Goal: Task Accomplishment & Management: Use online tool/utility

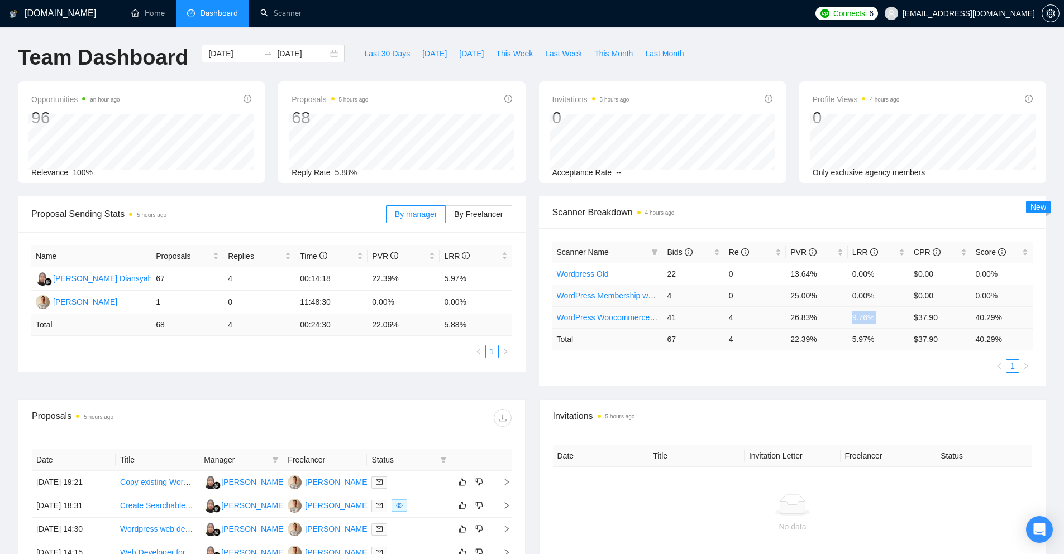
click at [858, 309] on td "9.76%" at bounding box center [878, 318] width 61 height 22
drag, startPoint x: 871, startPoint y: 315, endPoint x: 791, endPoint y: 318, distance: 80.5
click at [791, 318] on tr "WordPress Woocommerce Developer 41 4 26.83% 9.76% $37.90 40.29%" at bounding box center [792, 318] width 481 height 22
click at [791, 318] on td "26.83%" at bounding box center [816, 318] width 61 height 22
drag, startPoint x: 791, startPoint y: 318, endPoint x: 873, endPoint y: 319, distance: 82.6
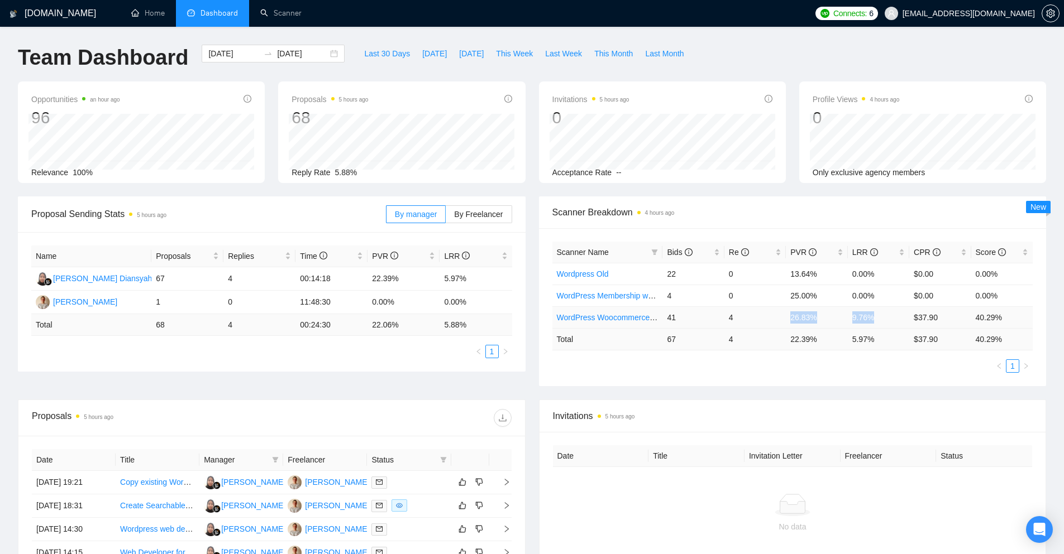
click at [873, 319] on tr "WordPress Woocommerce Developer 41 4 26.83% 9.76% $37.90 40.29%" at bounding box center [792, 318] width 481 height 22
click at [873, 319] on td "9.76%" at bounding box center [878, 318] width 61 height 22
drag, startPoint x: 873, startPoint y: 319, endPoint x: 791, endPoint y: 318, distance: 82.6
click at [791, 318] on tr "WordPress Woocommerce Developer 41 4 26.83% 9.76% $37.90 40.29%" at bounding box center [792, 318] width 481 height 22
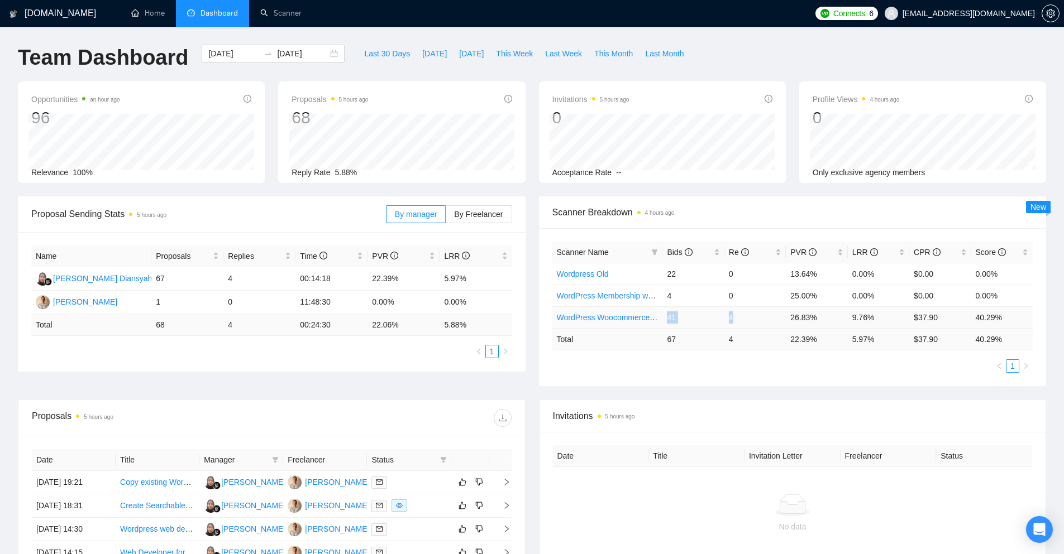
drag, startPoint x: 743, startPoint y: 318, endPoint x: 668, endPoint y: 321, distance: 75.4
click at [668, 321] on tr "WordPress Woocommerce Developer 41 4 26.83% 9.76% $37.90 40.29%" at bounding box center [792, 318] width 481 height 22
click at [698, 323] on td "41" at bounding box center [692, 318] width 61 height 22
drag, startPoint x: 884, startPoint y: 321, endPoint x: 668, endPoint y: 320, distance: 216.1
click at [668, 320] on tr "WordPress Woocommerce Developer 41 4 26.83% 9.76% $37.90 40.29%" at bounding box center [792, 318] width 481 height 22
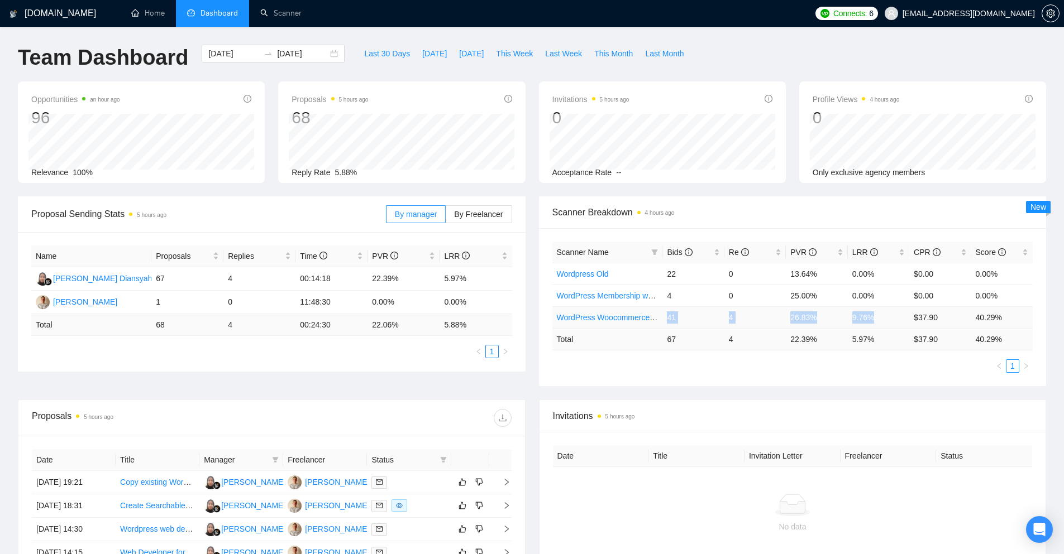
click at [668, 320] on td "41" at bounding box center [692, 318] width 61 height 22
drag, startPoint x: 668, startPoint y: 320, endPoint x: 882, endPoint y: 323, distance: 213.9
click at [882, 323] on tr "WordPress Woocommerce Developer 41 4 26.83% 9.76% $37.90 40.29%" at bounding box center [792, 318] width 481 height 22
click at [697, 306] on td "4" at bounding box center [692, 296] width 61 height 22
click at [625, 322] on link "WordPress Woocommerce Developer" at bounding box center [622, 317] width 131 height 9
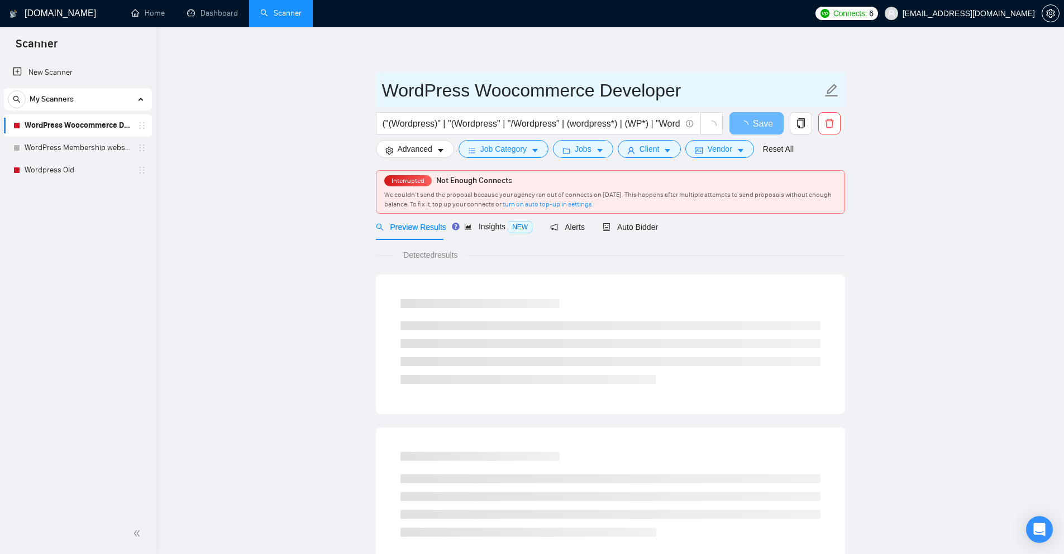
click at [554, 93] on input "WordPress Woocommerce Developer" at bounding box center [602, 90] width 440 height 28
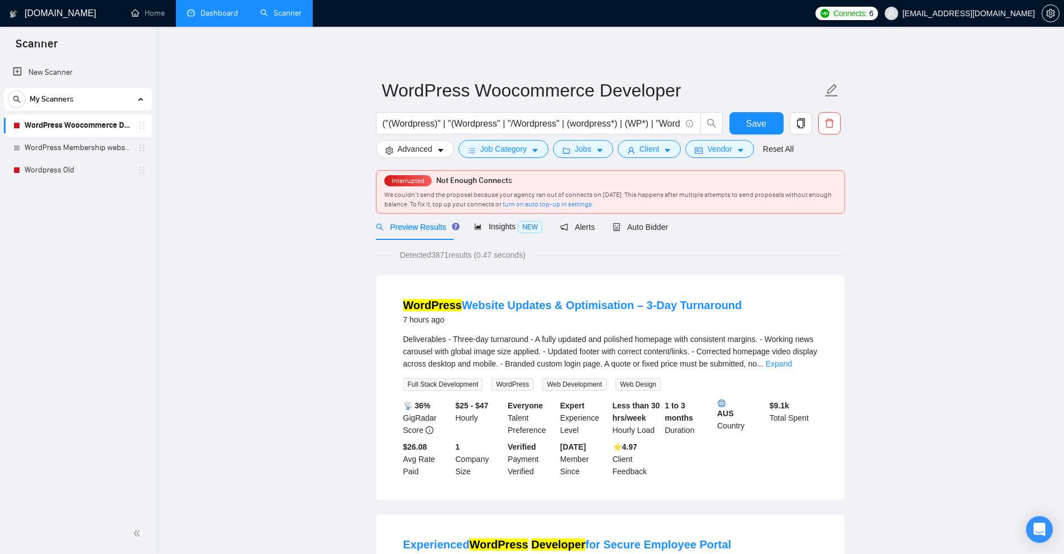
click at [187, 8] on link "Dashboard" at bounding box center [212, 12] width 51 height 9
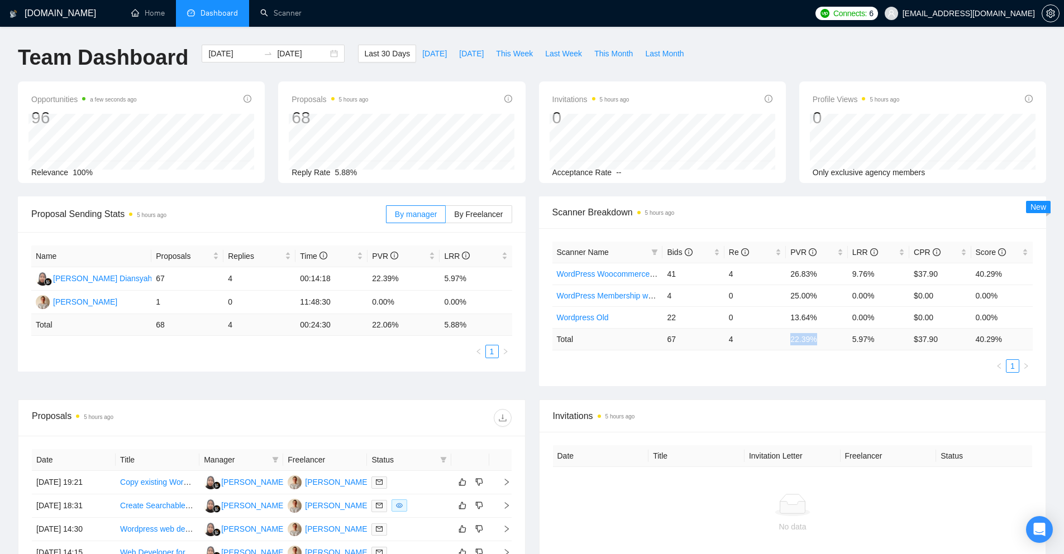
click at [836, 337] on td "22.39 %" at bounding box center [816, 339] width 61 height 22
drag, startPoint x: 787, startPoint y: 274, endPoint x: 845, endPoint y: 270, distance: 58.2
click at [845, 270] on tr "WordPress Woocommerce Developer 41 4 26.83% 9.76% $37.90 40.29%" at bounding box center [792, 274] width 481 height 22
drag, startPoint x: 786, startPoint y: 300, endPoint x: 843, endPoint y: 309, distance: 58.2
click at [856, 298] on tr "WordPress Membership website 4 0 25.00% 0.00% $0.00 0.00%" at bounding box center [792, 296] width 481 height 22
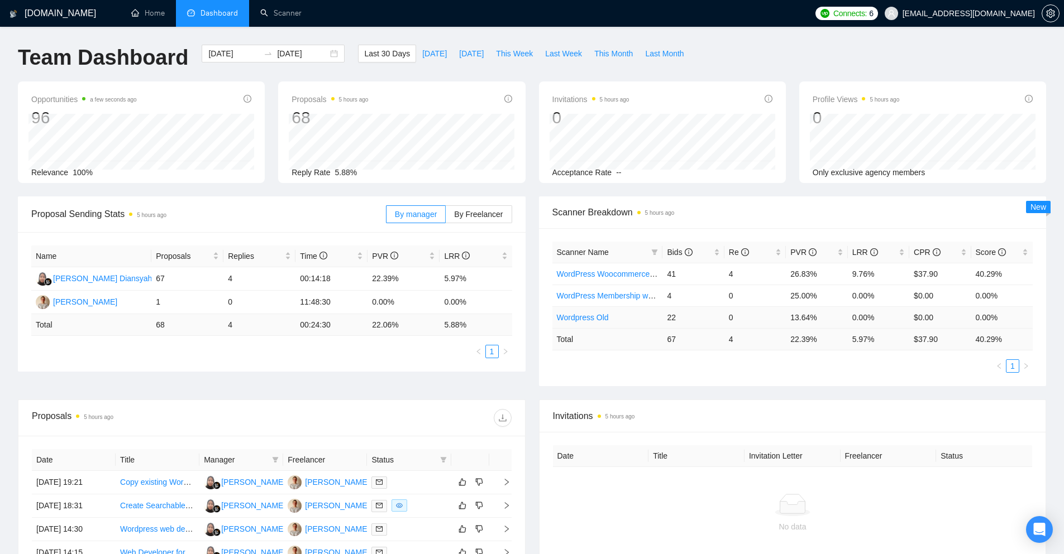
click at [829, 315] on td "13.64%" at bounding box center [816, 318] width 61 height 22
drag, startPoint x: 820, startPoint y: 313, endPoint x: 783, endPoint y: 315, distance: 36.9
click at [783, 315] on tr "Wordpress Old 22 0 13.64% 0.00% $0.00 0.00%" at bounding box center [792, 318] width 481 height 22
drag, startPoint x: 622, startPoint y: 318, endPoint x: 553, endPoint y: 314, distance: 69.3
click at [553, 314] on td "Wordpress Old" at bounding box center [607, 318] width 111 height 22
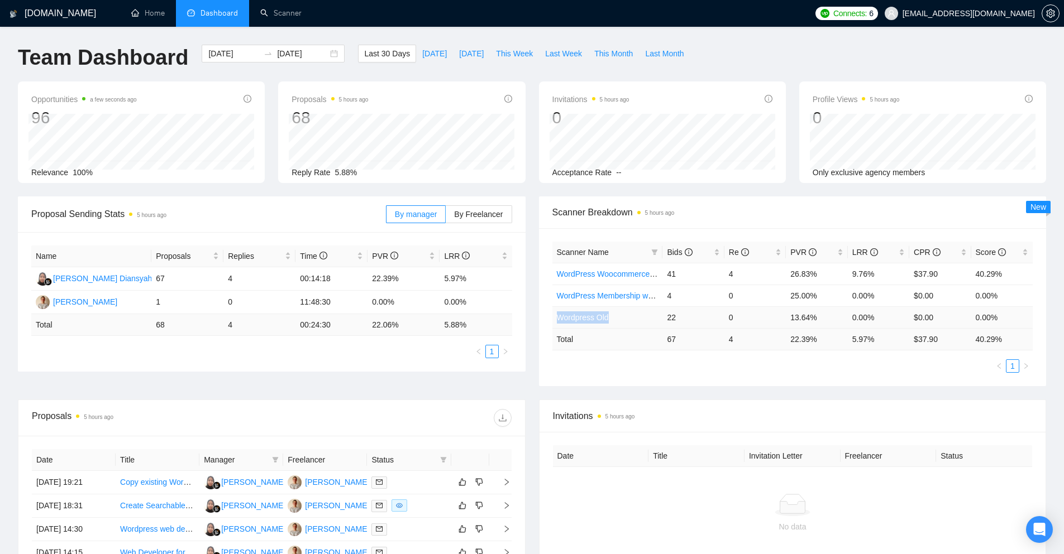
copy link "Wordpress Old"
click at [1052, 17] on icon "setting" at bounding box center [1050, 13] width 9 height 9
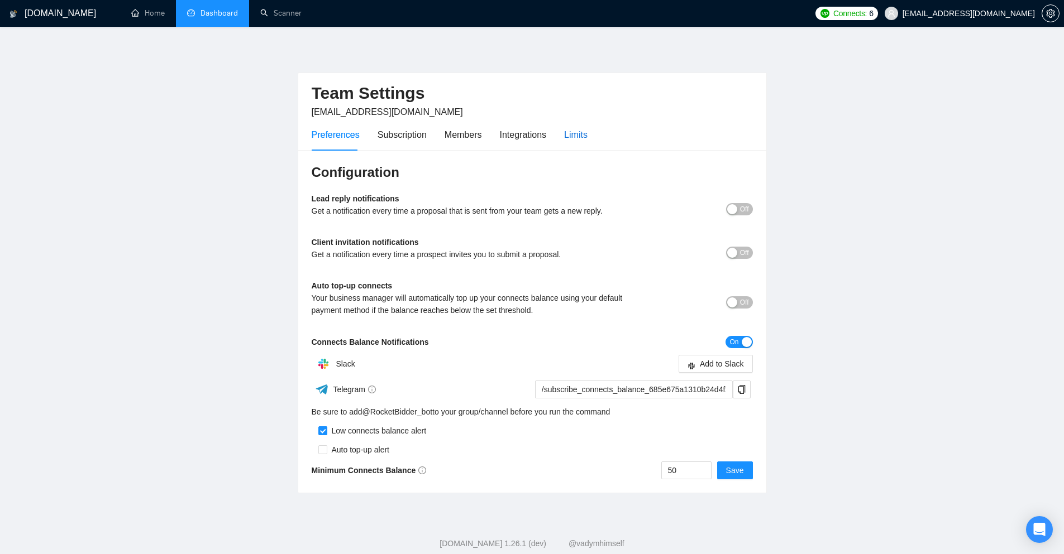
click at [567, 137] on div "Limits" at bounding box center [575, 135] width 23 height 14
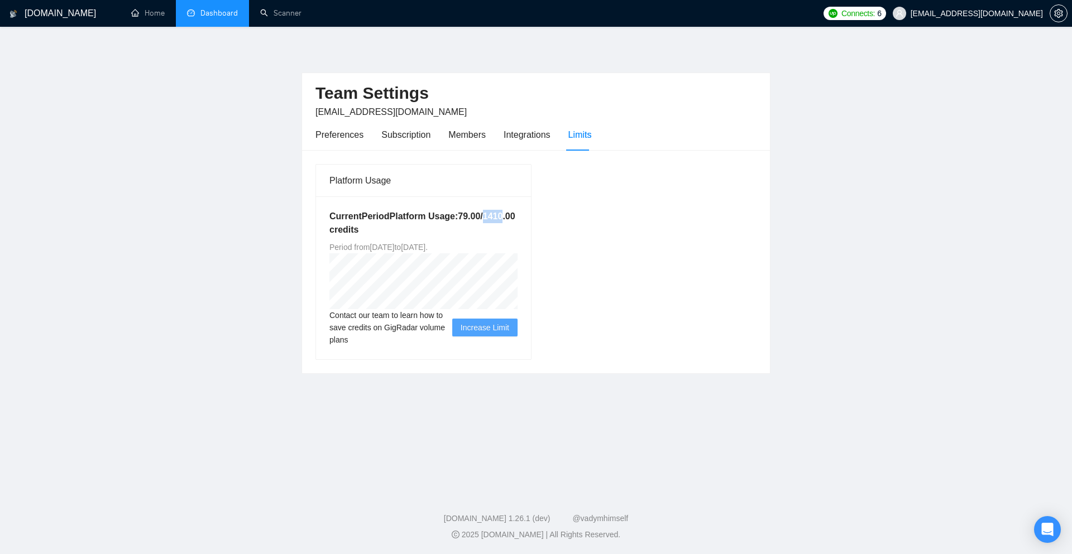
drag, startPoint x: 482, startPoint y: 214, endPoint x: 501, endPoint y: 216, distance: 18.5
click at [501, 216] on h5 "Current Period Platform Usage: 79.00 / 1410.00 credits" at bounding box center [423, 223] width 188 height 27
copy h5 "1410"
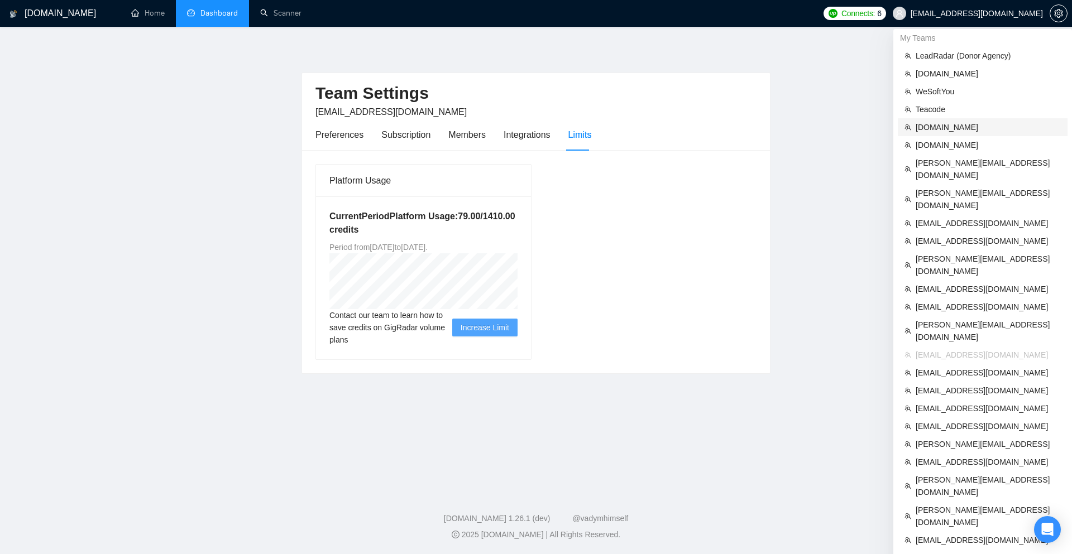
click at [945, 125] on span "[DOMAIN_NAME]" at bounding box center [988, 127] width 145 height 12
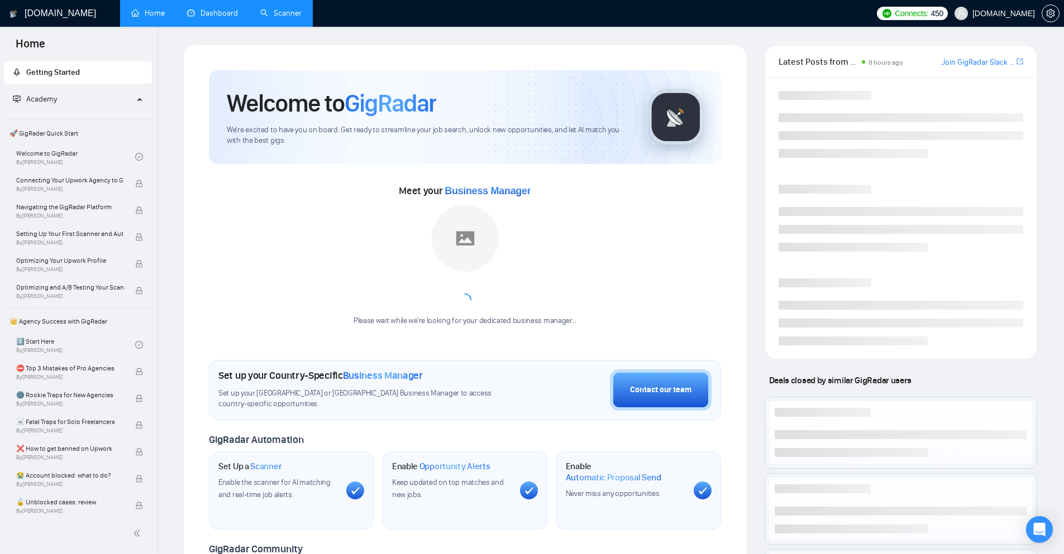
click at [302, 18] on link "Scanner" at bounding box center [280, 12] width 41 height 9
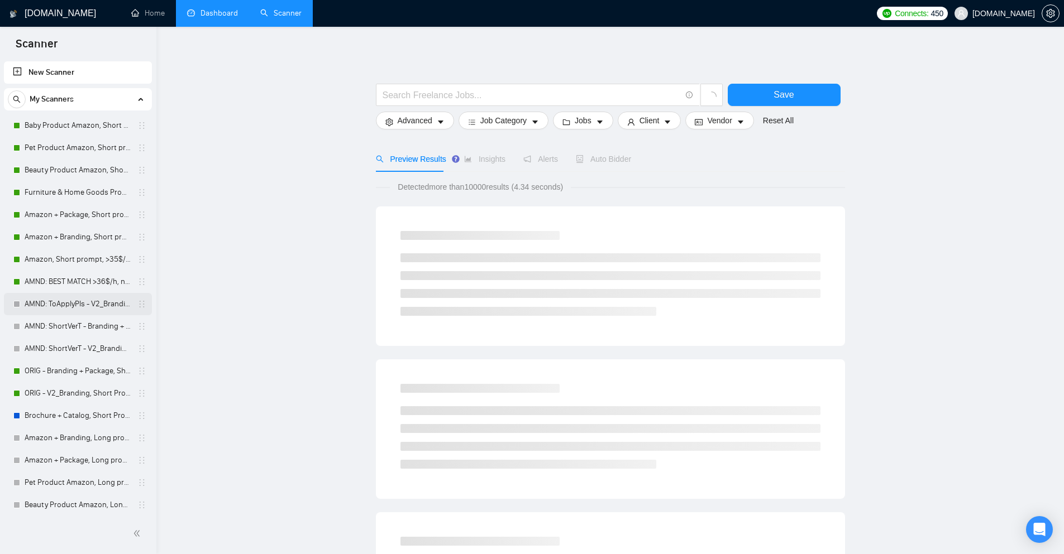
scroll to position [56, 0]
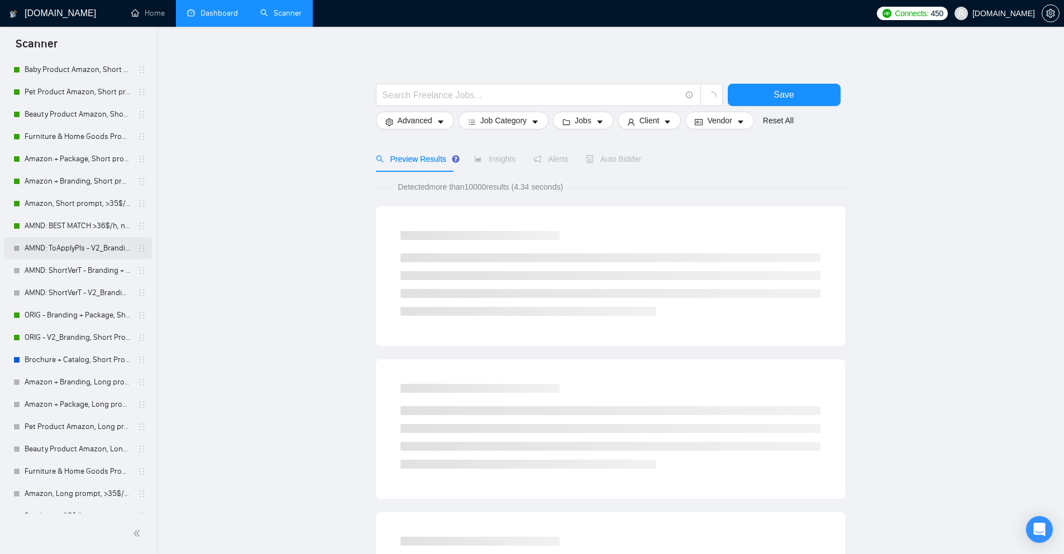
click at [51, 250] on link "AMND: ToApplyPls - V2_Branding, Short Prompt, >36$/h, no agency" at bounding box center [78, 248] width 106 height 22
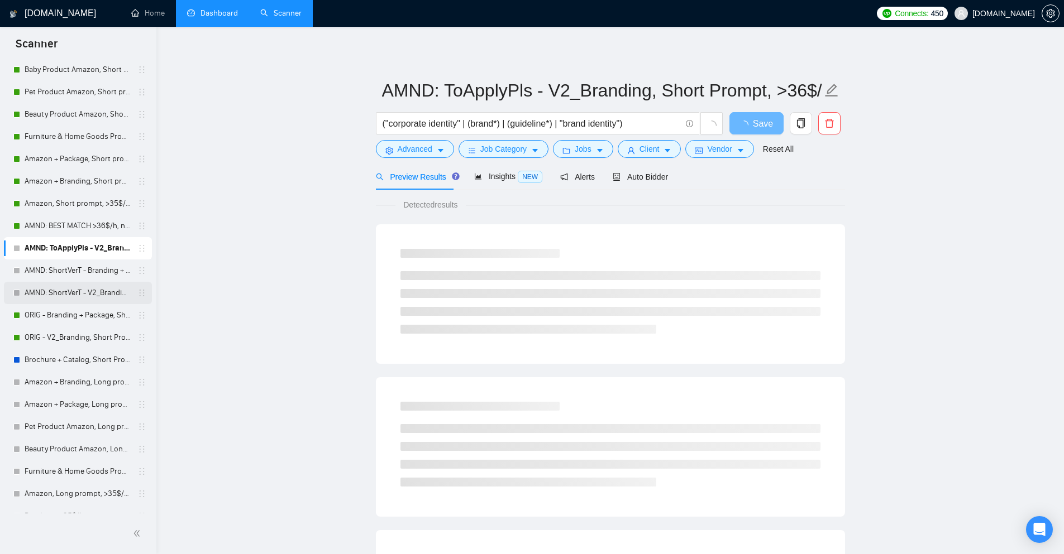
click at [85, 293] on link "AMND: ShortVerT - V2_Branding, Short Prompt, >36$/h, no agency" at bounding box center [78, 293] width 106 height 22
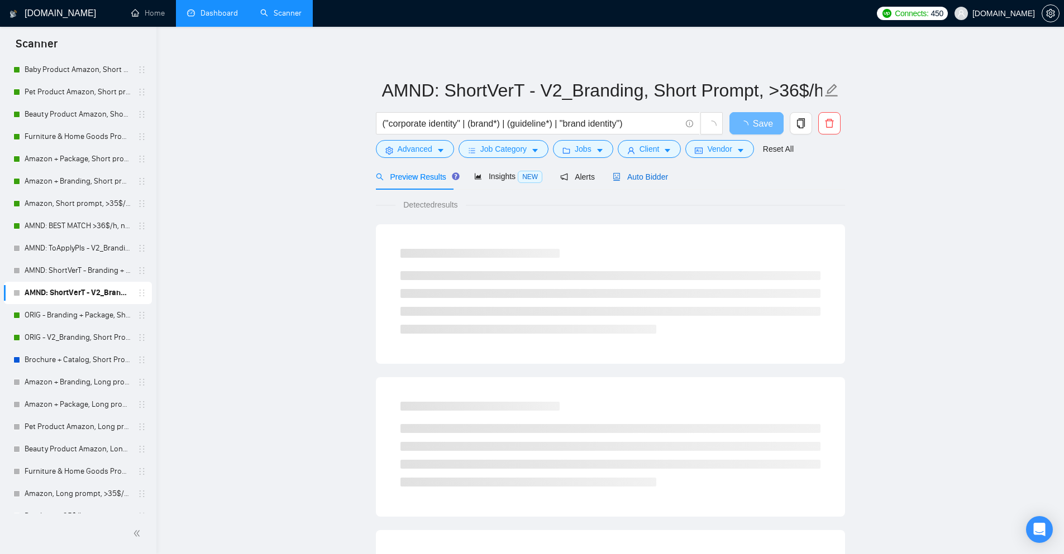
click at [640, 181] on span "Auto Bidder" at bounding box center [640, 177] width 55 height 9
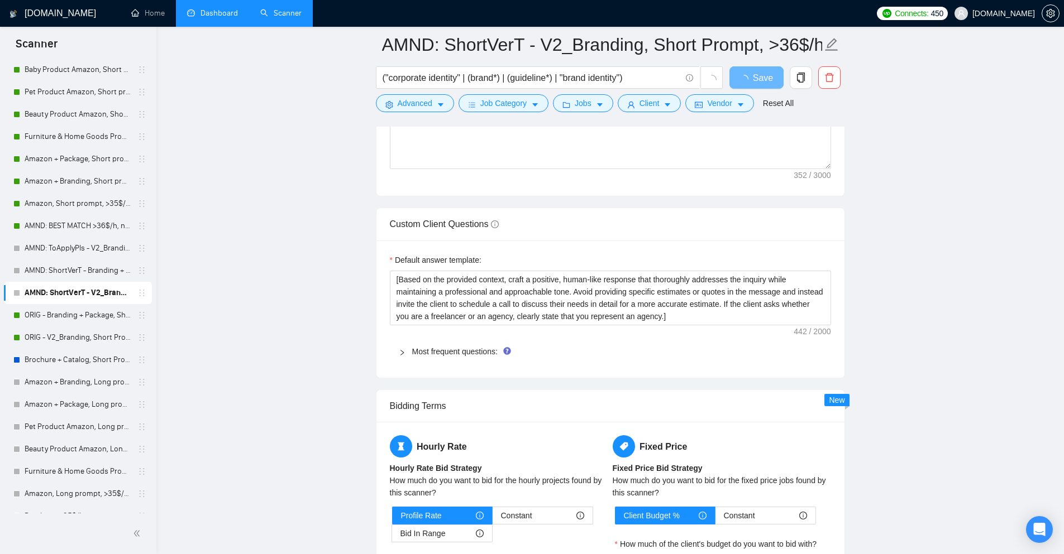
scroll to position [1117, 0]
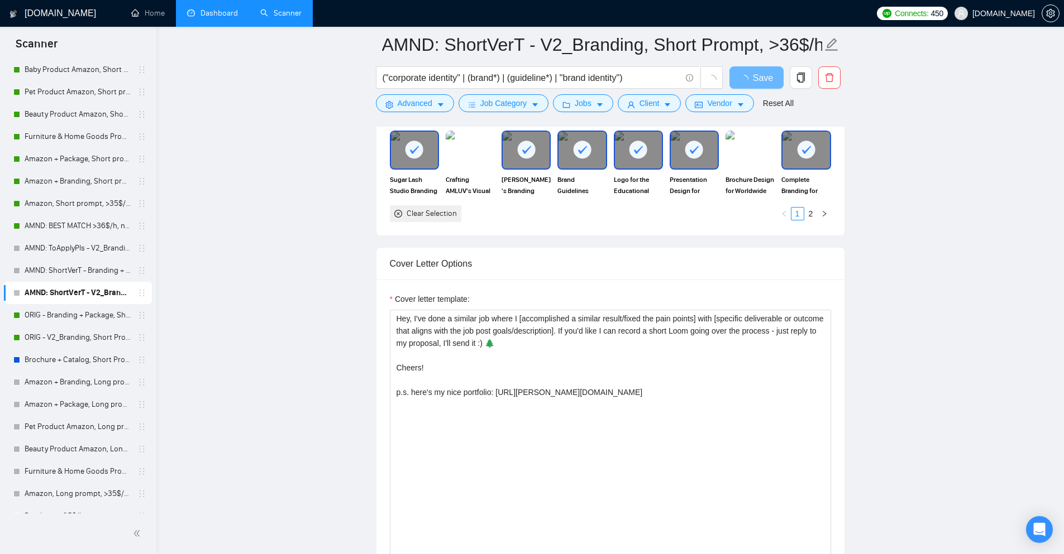
click at [729, 285] on div "Cover letter template: Hey, I've done a similar job where I [accomplished a sim…" at bounding box center [610, 434] width 468 height 308
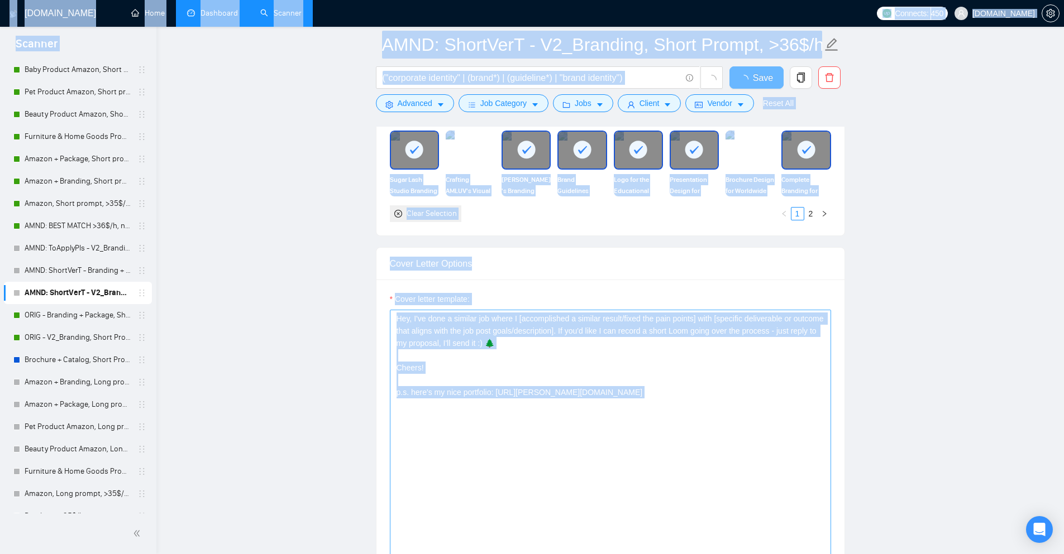
click at [697, 351] on textarea "Hey, I've done a similar job where I [accomplished a similar result/fixed the p…" at bounding box center [610, 435] width 441 height 251
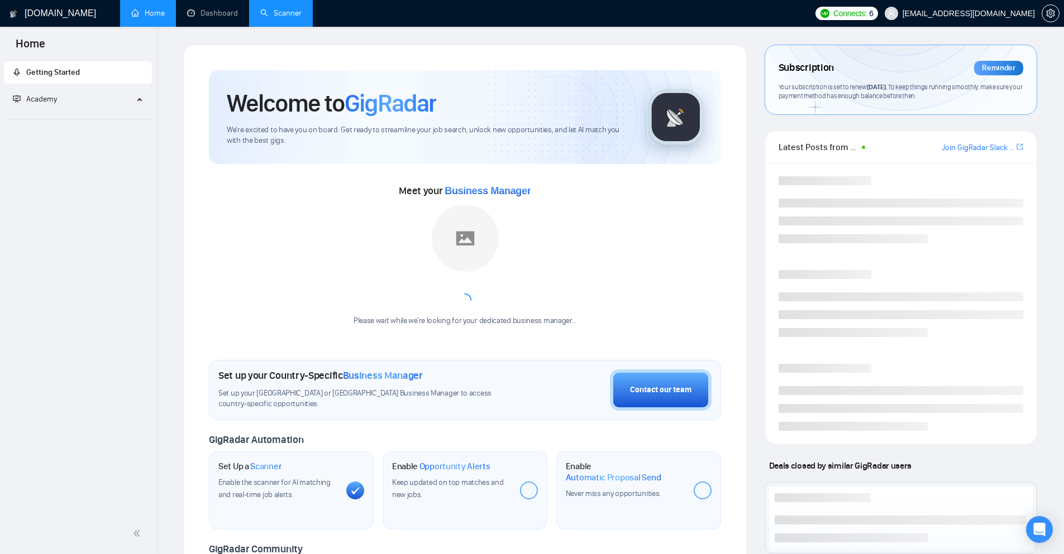
click at [278, 17] on link "Scanner" at bounding box center [280, 12] width 41 height 9
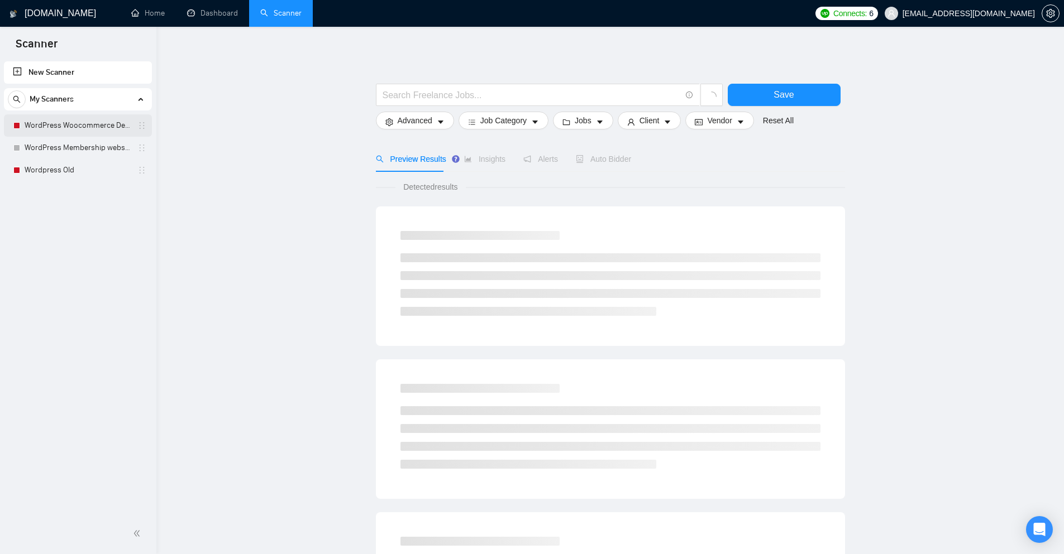
click at [69, 130] on link "WordPress Woocommerce Developer" at bounding box center [78, 125] width 106 height 22
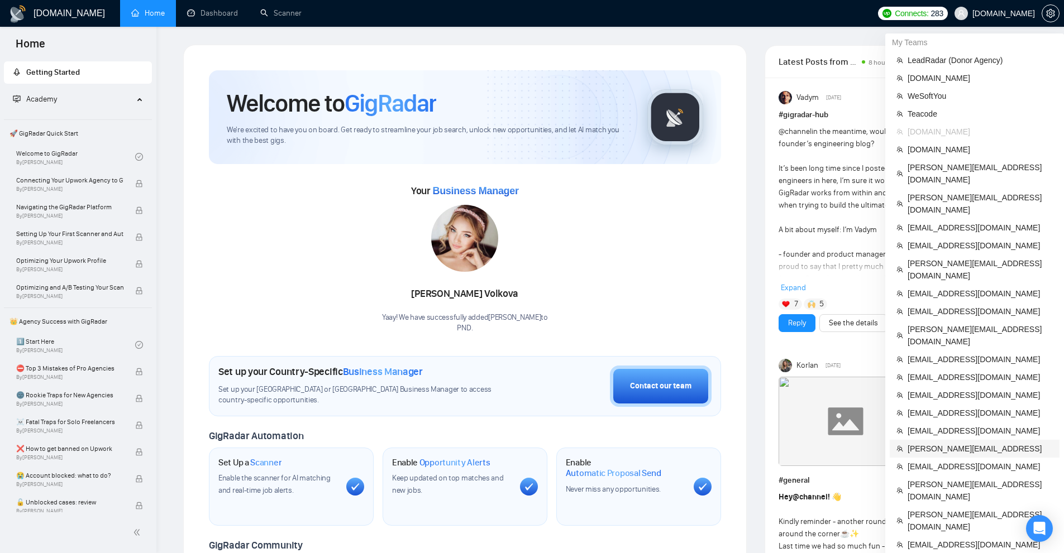
click at [929, 443] on span "[PERSON_NAME][EMAIL_ADDRESS]" at bounding box center [979, 449] width 145 height 12
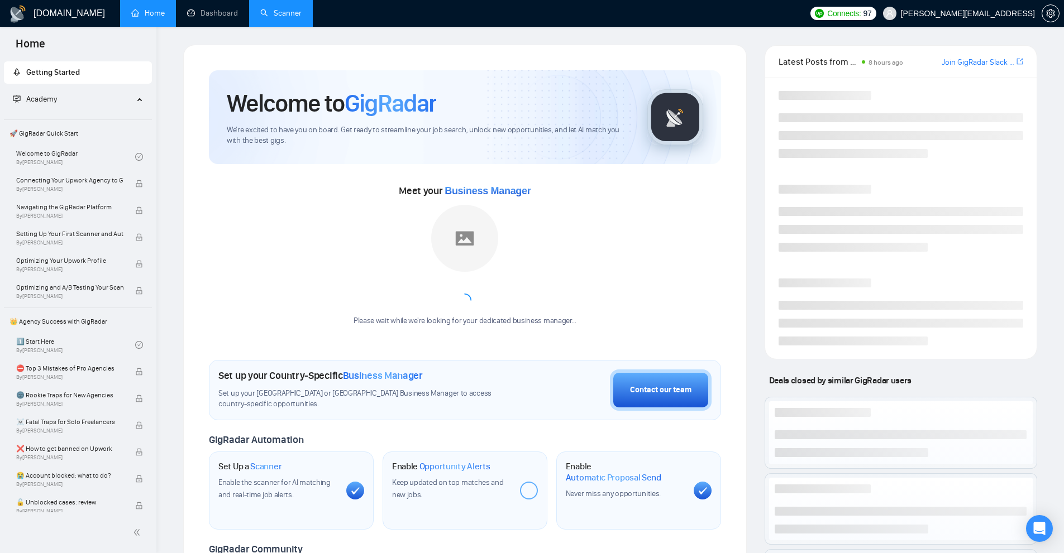
click at [281, 9] on link "Scanner" at bounding box center [280, 12] width 41 height 9
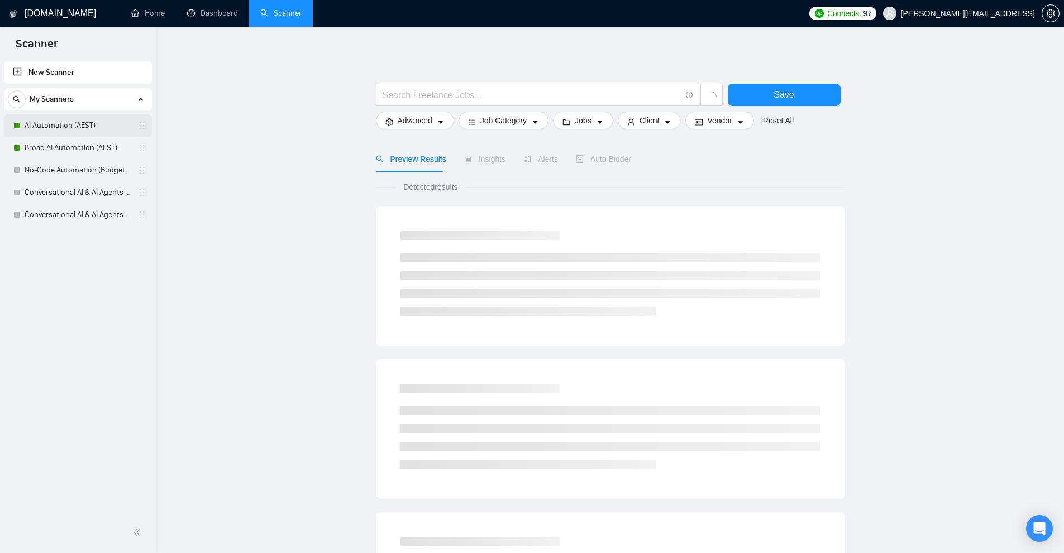
click at [69, 123] on link "AI Automation (AEST)" at bounding box center [78, 125] width 106 height 22
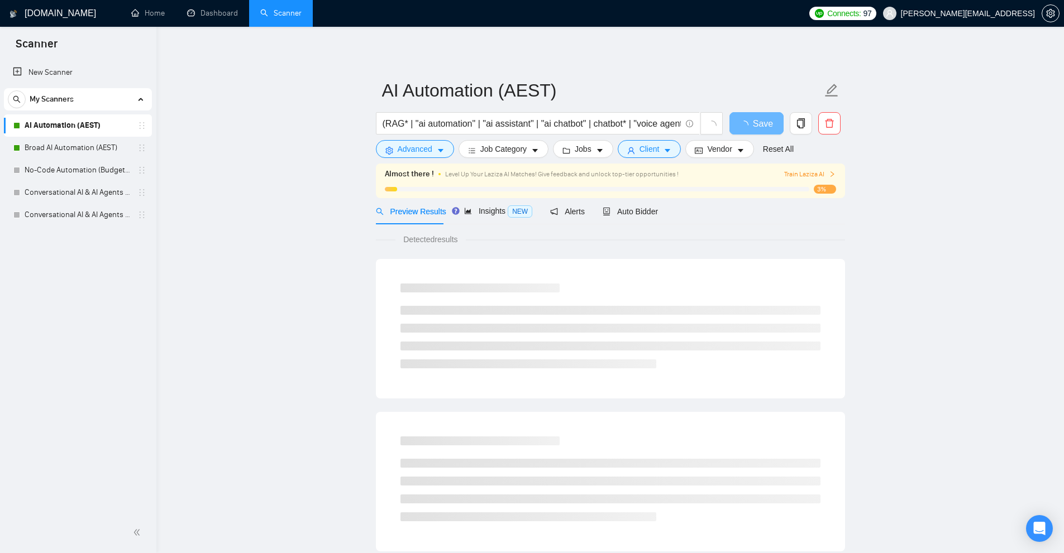
click at [657, 212] on div "Preview Results Insights NEW Alerts Auto Bidder" at bounding box center [610, 211] width 469 height 26
click at [644, 212] on span "Auto Bidder" at bounding box center [629, 211] width 55 height 9
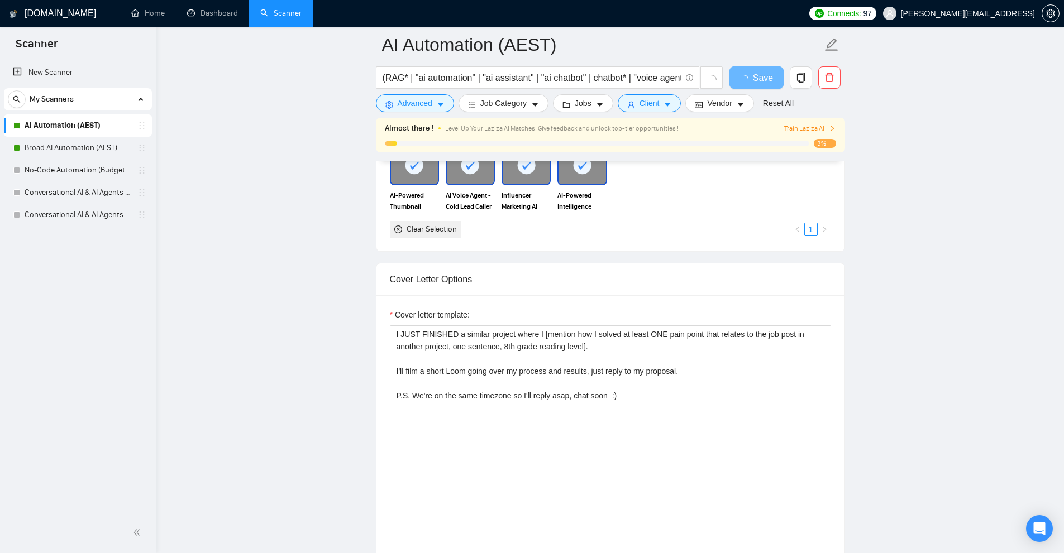
scroll to position [1173, 0]
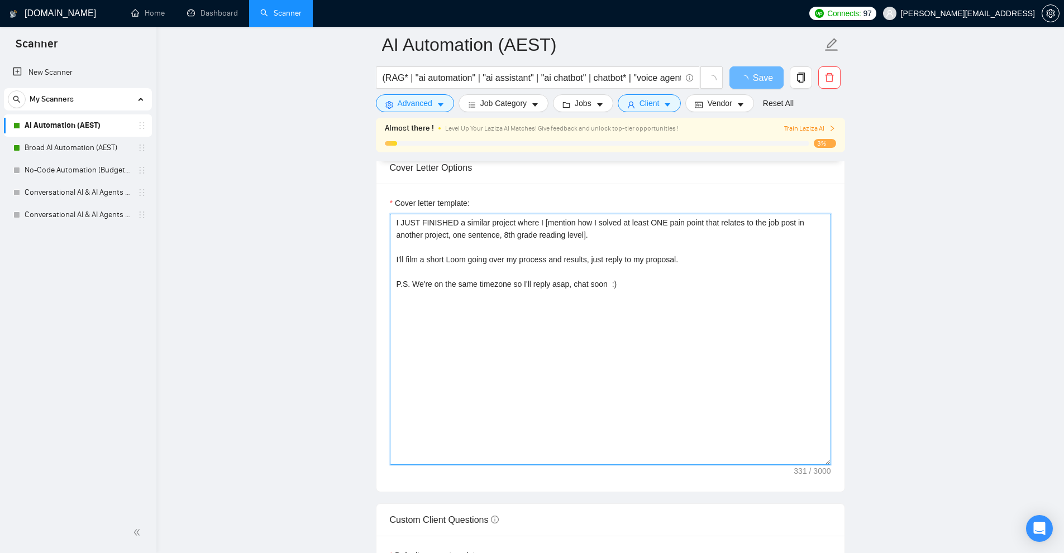
click at [648, 266] on textarea "I JUST FINISHED a similar project where I [mention how I solved at least ONE pa…" at bounding box center [610, 339] width 441 height 251
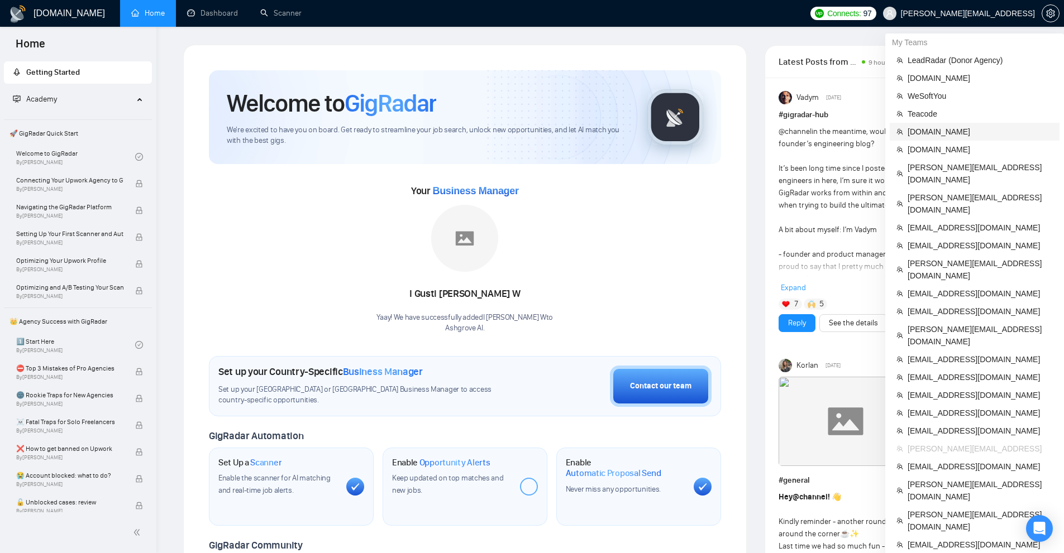
scroll to position [112, 0]
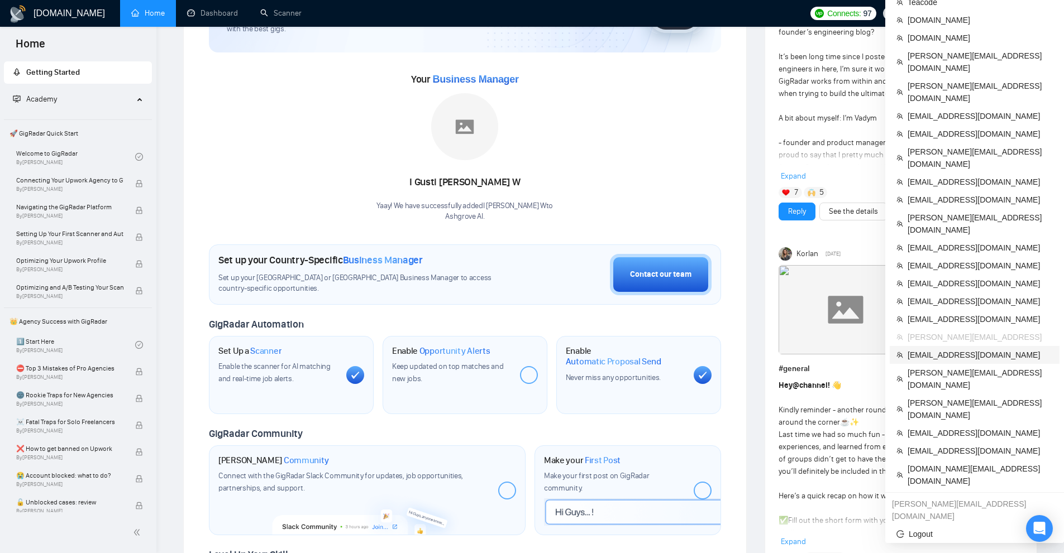
click at [946, 349] on span "[EMAIL_ADDRESS][DOMAIN_NAME]" at bounding box center [979, 355] width 145 height 12
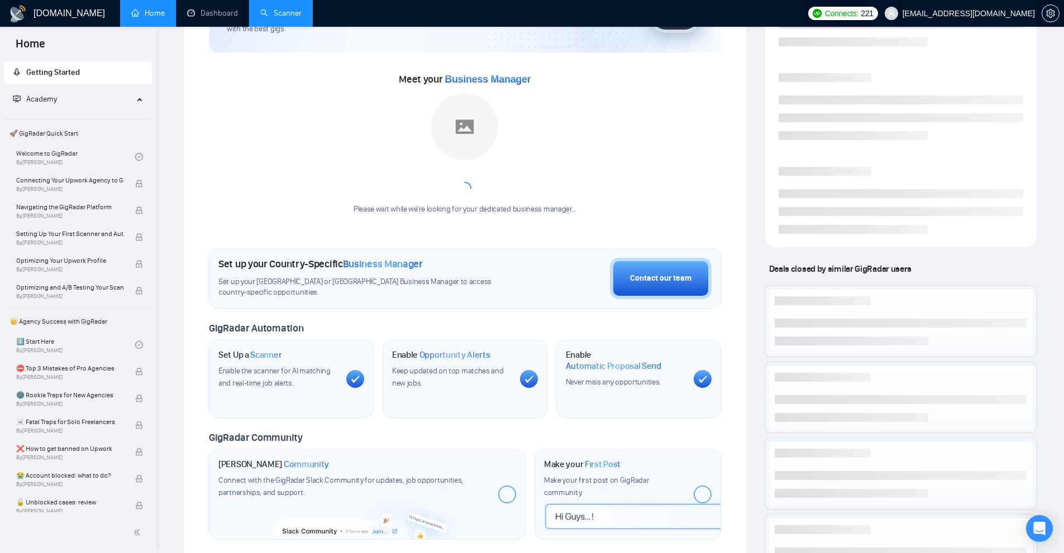
click at [286, 9] on link "Scanner" at bounding box center [280, 12] width 41 height 9
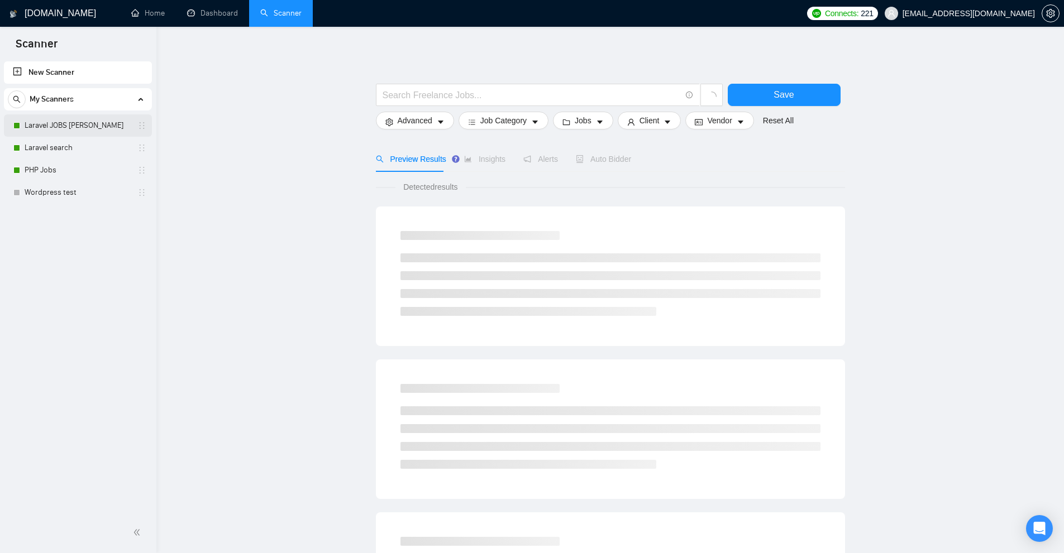
click at [65, 124] on link "Laravel JOBS Alex" at bounding box center [78, 125] width 106 height 22
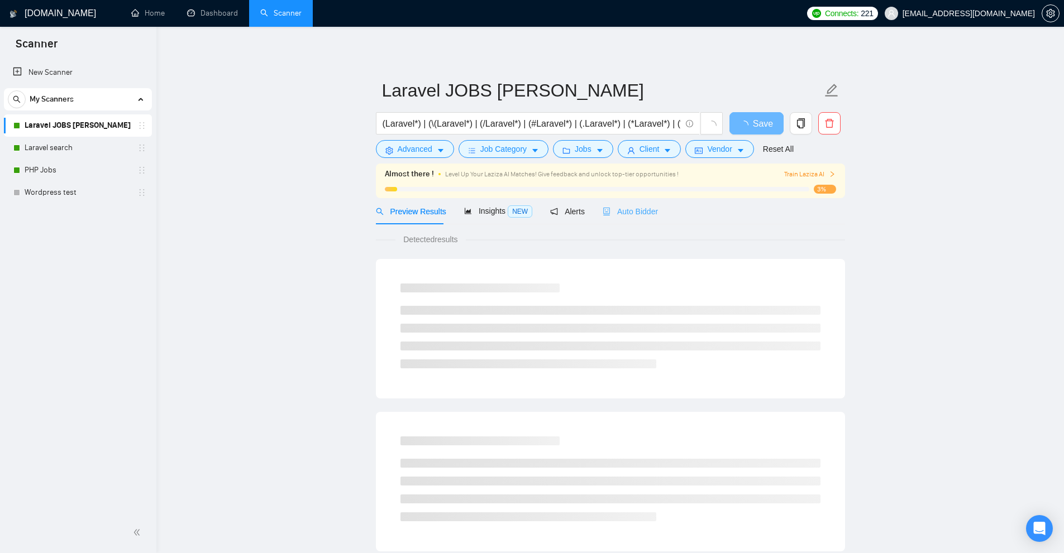
click at [637, 218] on div "Auto Bidder" at bounding box center [629, 211] width 55 height 26
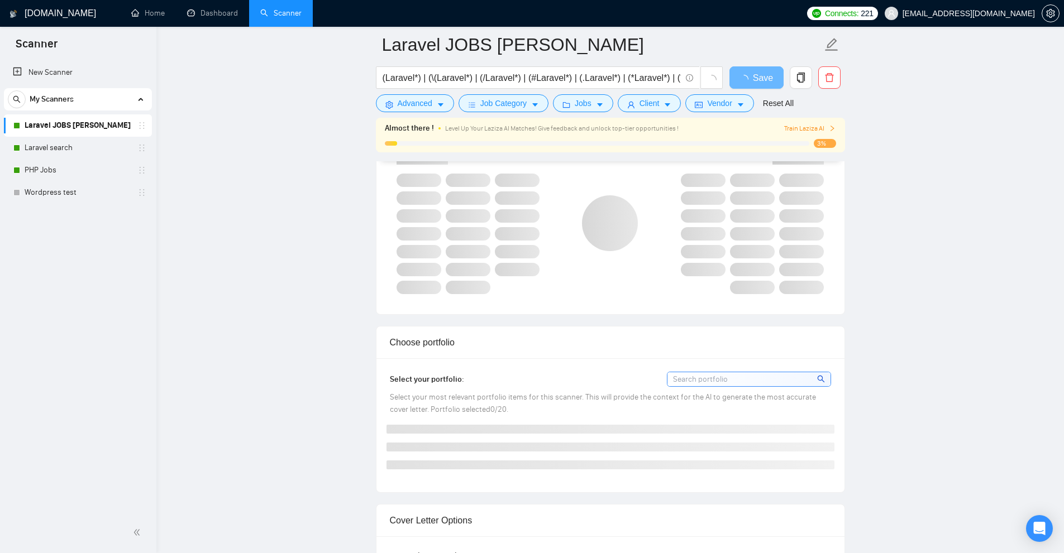
scroll to position [1117, 0]
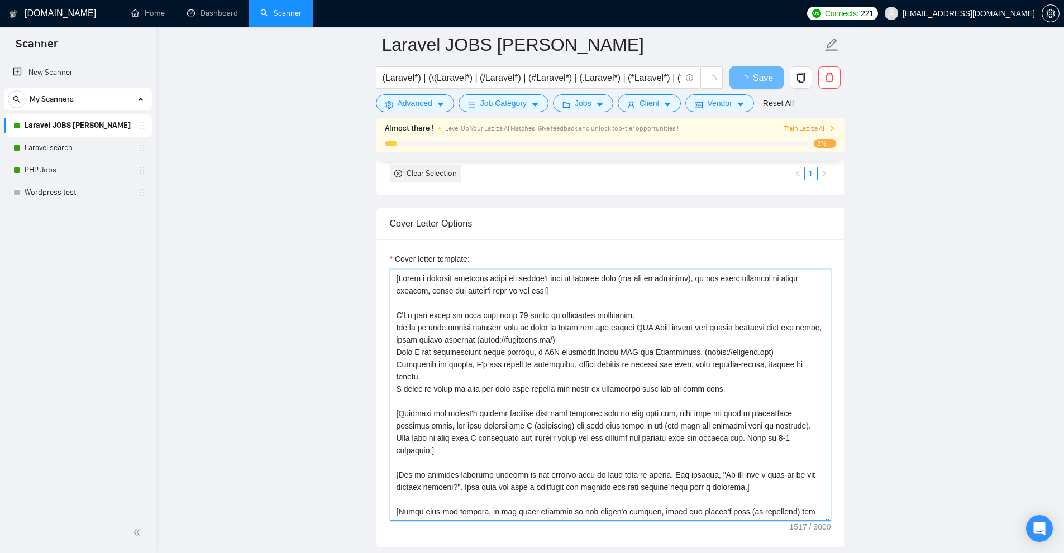
click at [553, 326] on textarea "Cover letter template:" at bounding box center [610, 395] width 441 height 251
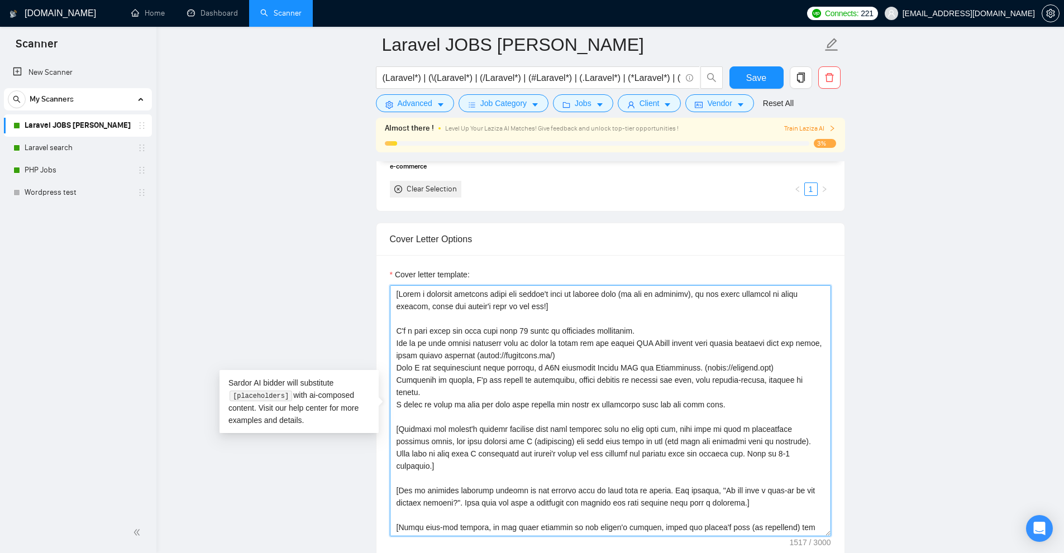
click at [598, 313] on textarea "Cover letter template:" at bounding box center [610, 410] width 441 height 251
drag, startPoint x: 418, startPoint y: 348, endPoint x: 603, endPoint y: 353, distance: 184.9
click at [603, 353] on textarea "Cover letter template:" at bounding box center [610, 410] width 441 height 251
click at [534, 372] on textarea "Cover letter template:" at bounding box center [610, 410] width 441 height 251
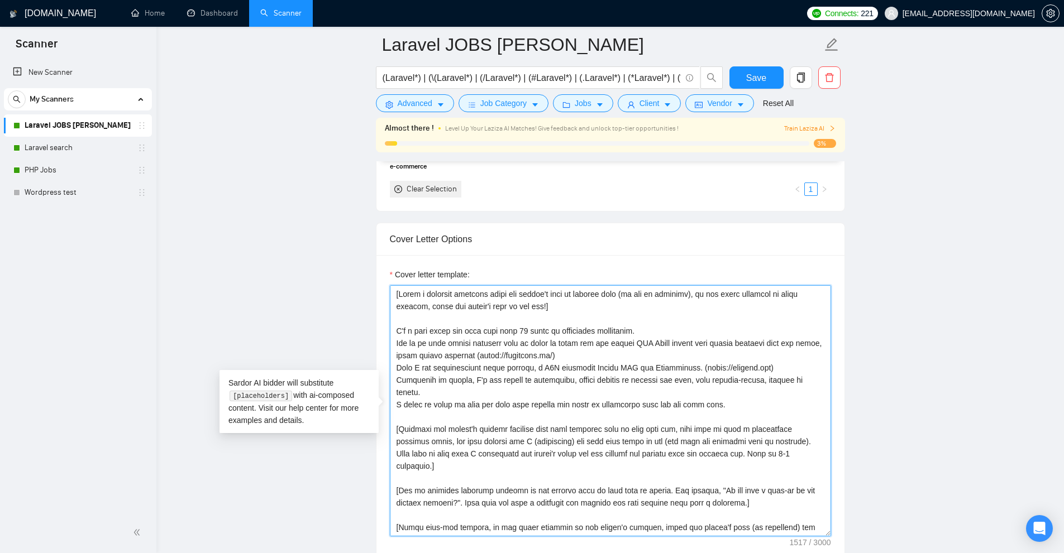
click at [534, 372] on textarea "Cover letter template:" at bounding box center [610, 410] width 441 height 251
click at [531, 386] on textarea "Cover letter template:" at bounding box center [610, 410] width 441 height 251
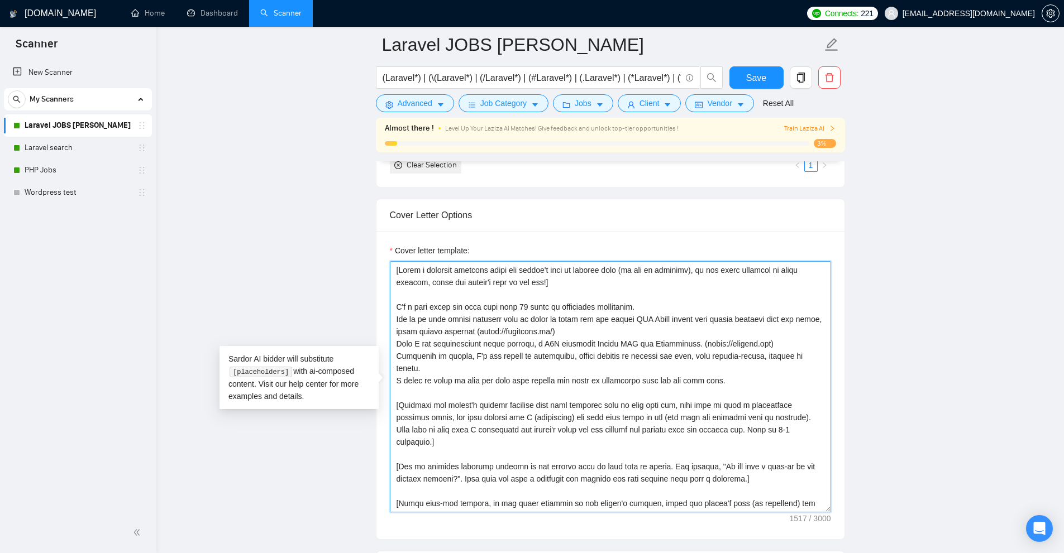
scroll to position [1148, 0]
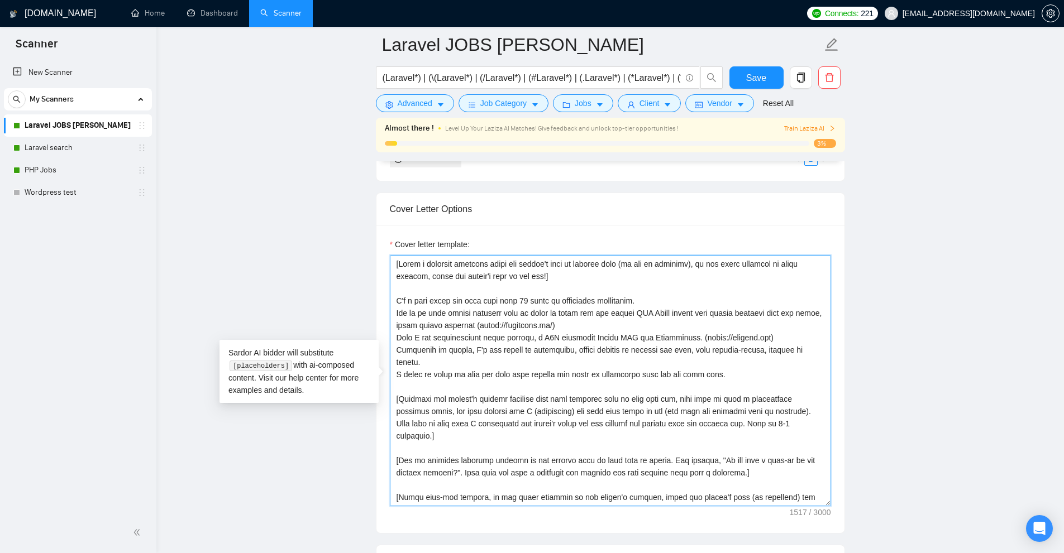
drag, startPoint x: 742, startPoint y: 326, endPoint x: 731, endPoint y: 345, distance: 21.0
drag, startPoint x: 431, startPoint y: 355, endPoint x: 749, endPoint y: 368, distance: 318.0
click at [749, 368] on textarea "Cover letter template:" at bounding box center [610, 379] width 441 height 251
click at [626, 396] on textarea "Cover letter template:" at bounding box center [610, 379] width 441 height 251
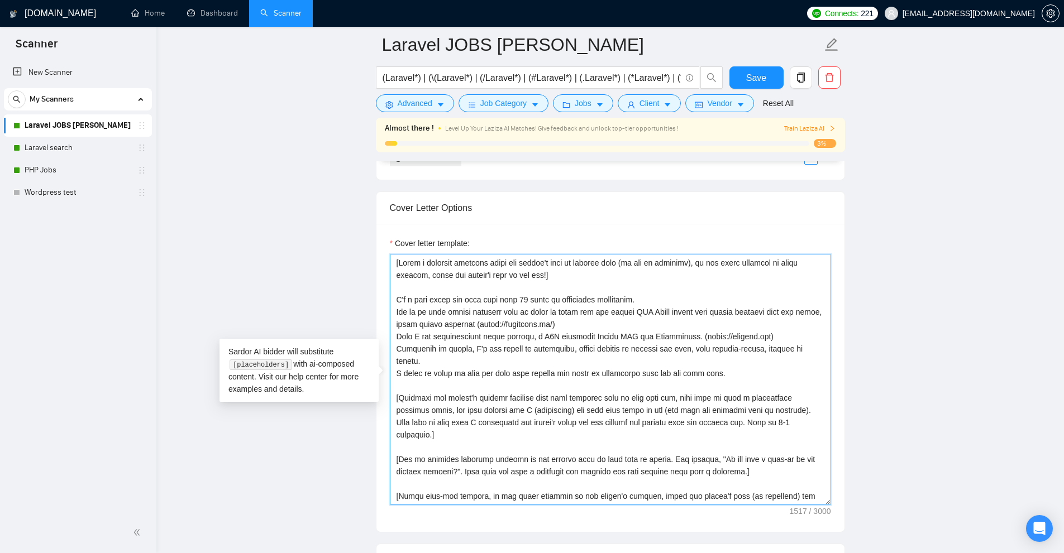
click at [626, 396] on textarea "Cover letter template:" at bounding box center [610, 379] width 441 height 251
drag, startPoint x: 626, startPoint y: 396, endPoint x: 624, endPoint y: 479, distance: 82.7
click at [624, 479] on textarea "Cover letter template:" at bounding box center [610, 379] width 441 height 251
paste textarea "Hi 🐵 I 𝐣𝐮𝐬𝐭 𝐟𝐢𝐧𝐢𝐬𝐡𝐞𝐝 a similar project where I [mention how I solved at least O…"
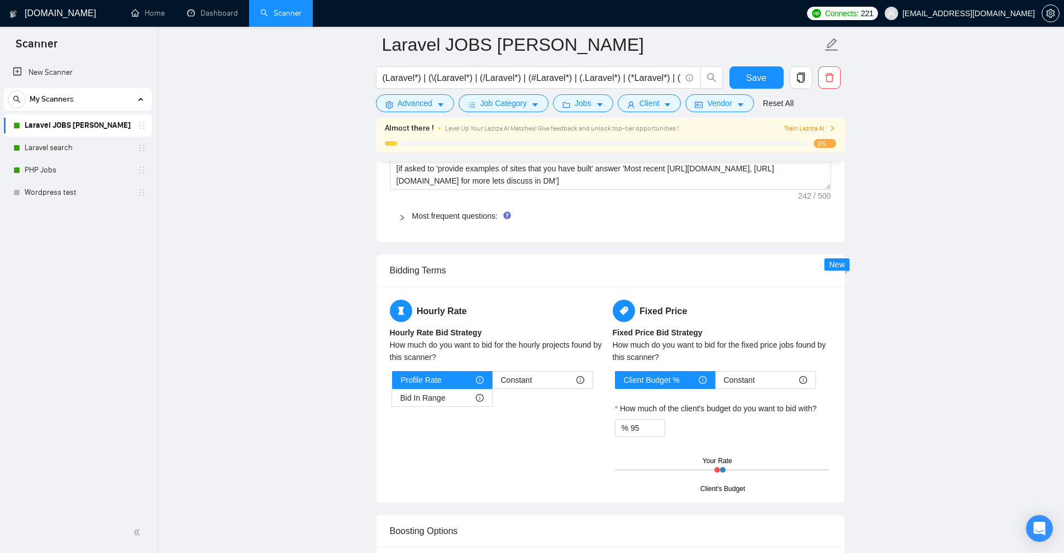
scroll to position [1539, 0]
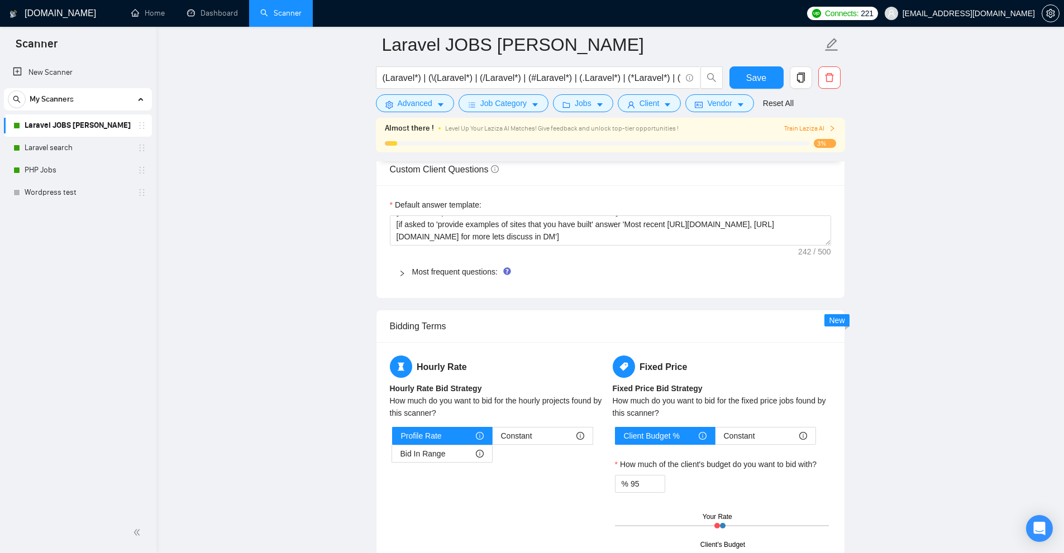
type textarea "Hi 🐵 I 𝐣𝐮𝐬𝐭 𝐟𝐢𝐧𝐢𝐬𝐡𝐞𝐝 a similar project where I [mention how I solved at least O…"
click at [454, 264] on div "Most frequent questions:" at bounding box center [610, 272] width 441 height 26
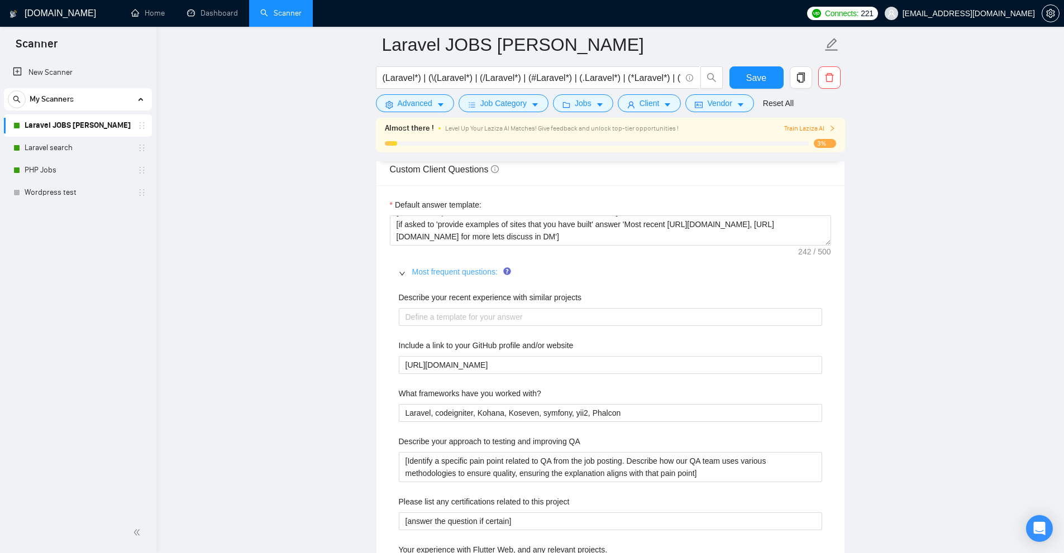
click at [451, 269] on link "Most frequent questions:" at bounding box center [454, 271] width 85 height 9
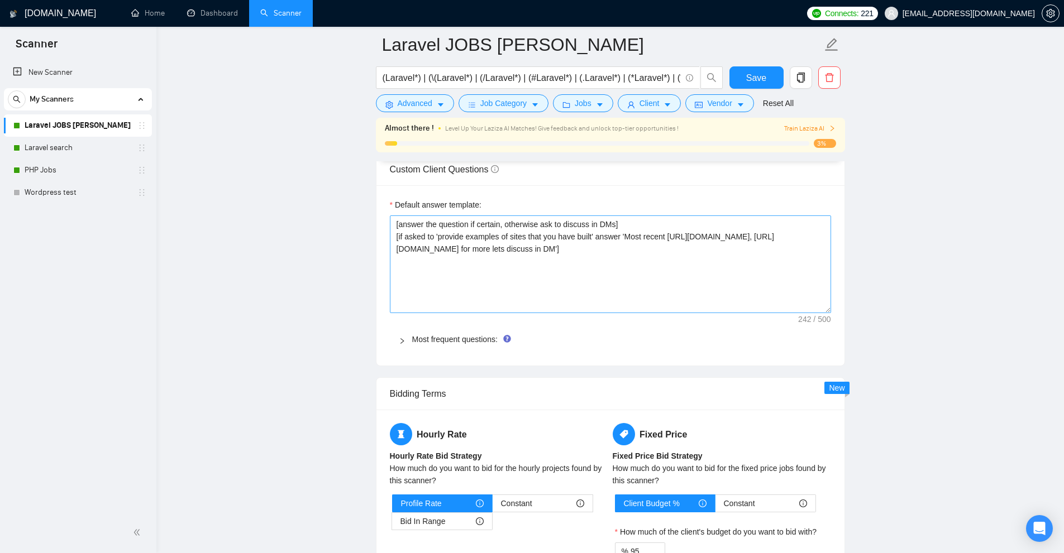
scroll to position [0, 0]
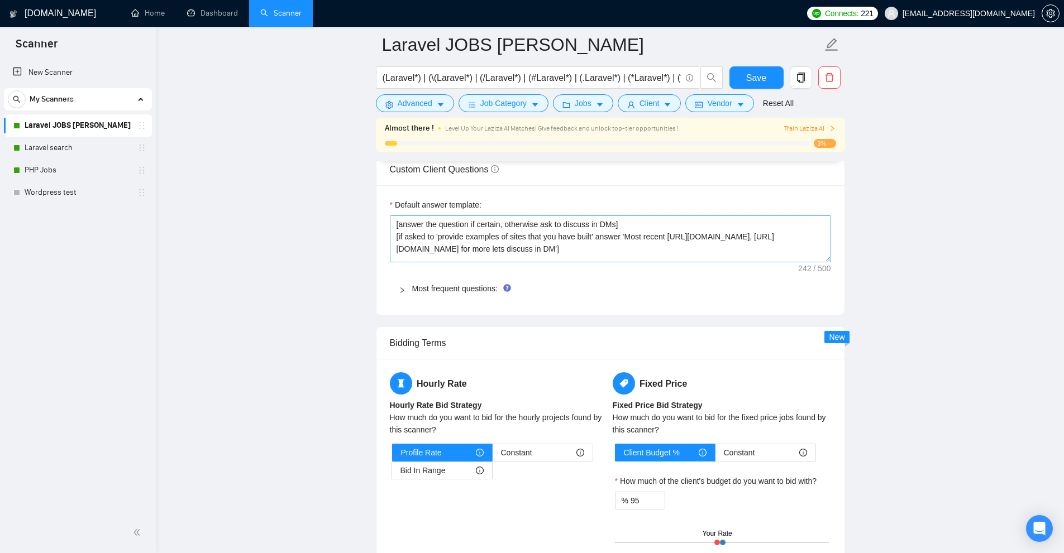
drag, startPoint x: 828, startPoint y: 254, endPoint x: 690, endPoint y: 256, distance: 137.9
click at [690, 256] on textarea "[answer the question if certain, otherwise ask to discuss in DMs] [if asked to …" at bounding box center [610, 239] width 441 height 47
click at [439, 283] on span "Most frequent questions:" at bounding box center [617, 289] width 410 height 12
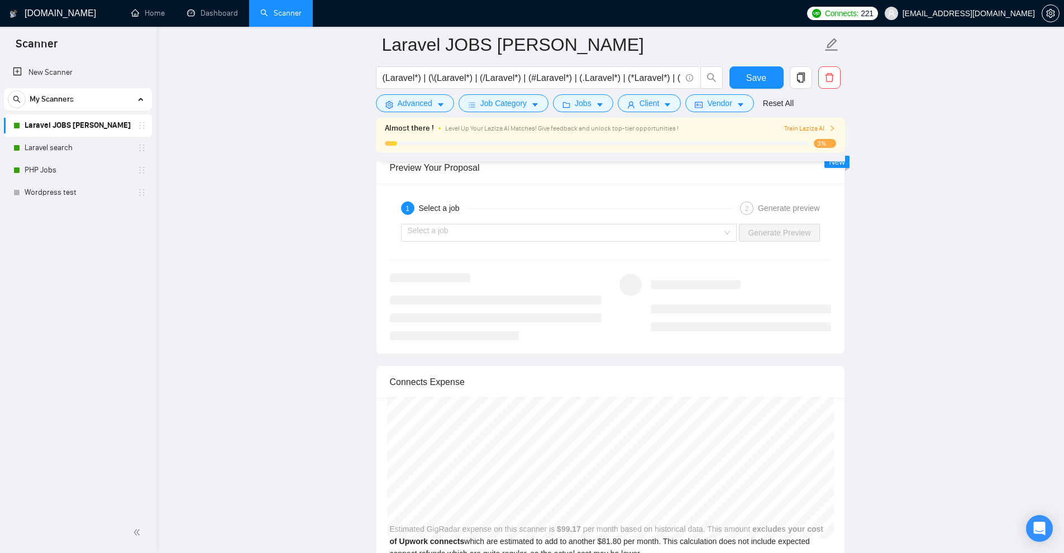
scroll to position [2432, 0]
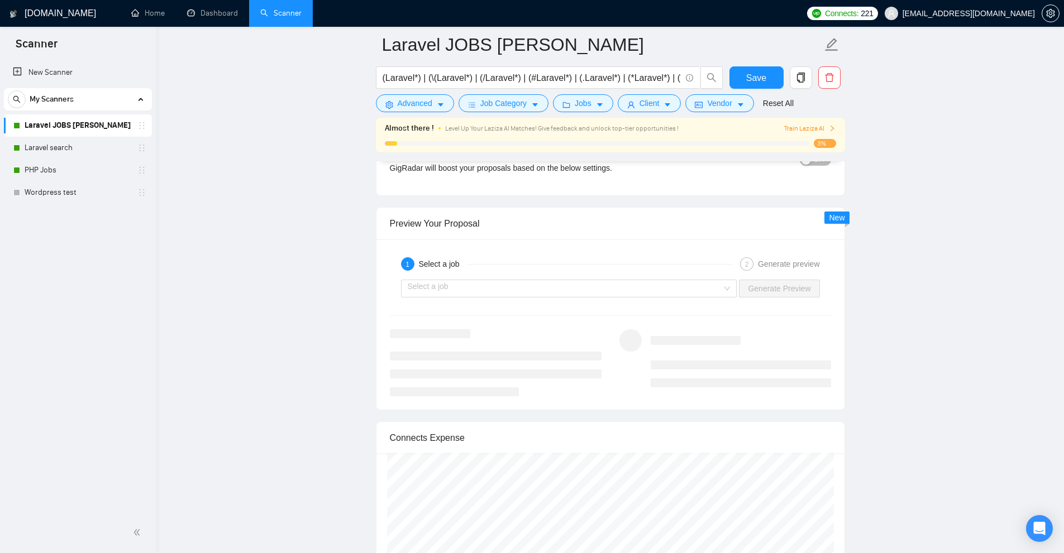
click at [485, 255] on div "1 Select a job 2 Generate preview" at bounding box center [610, 264] width 441 height 22
click at [441, 283] on input "search" at bounding box center [565, 288] width 315 height 17
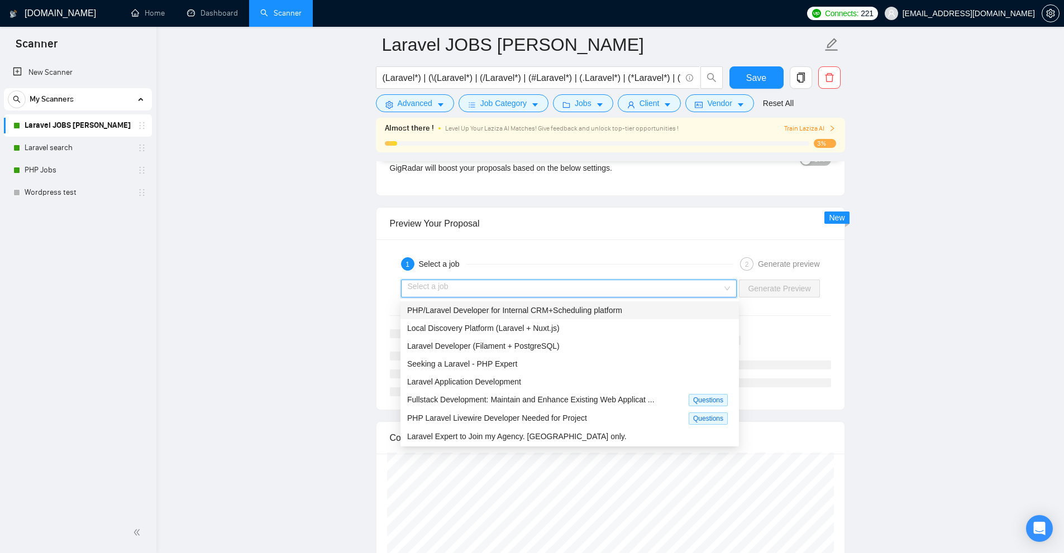
click at [422, 306] on span "PHP/Laravel Developer for Internal CRM+Scheduling platform" at bounding box center [514, 310] width 215 height 9
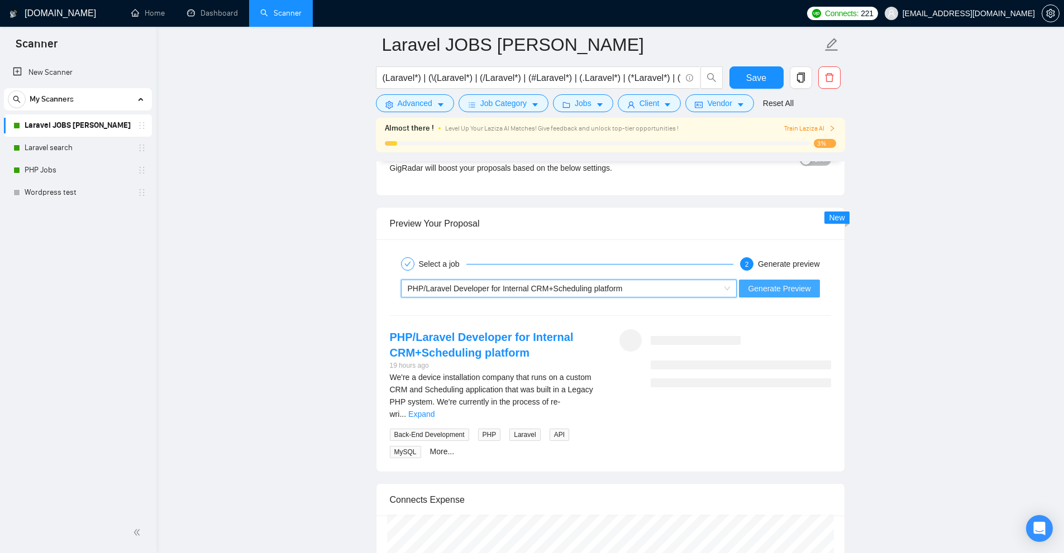
click at [816, 281] on button "Generate Preview" at bounding box center [779, 289] width 80 height 18
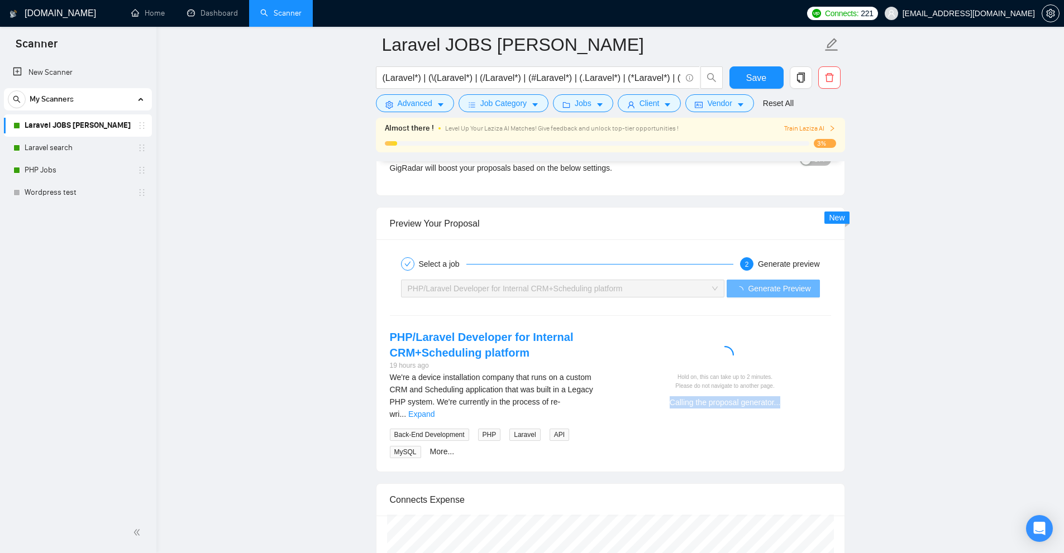
drag, startPoint x: 770, startPoint y: 405, endPoint x: 809, endPoint y: 408, distance: 38.6
click at [807, 408] on div "Calling the proposal generator..." at bounding box center [725, 402] width 203 height 12
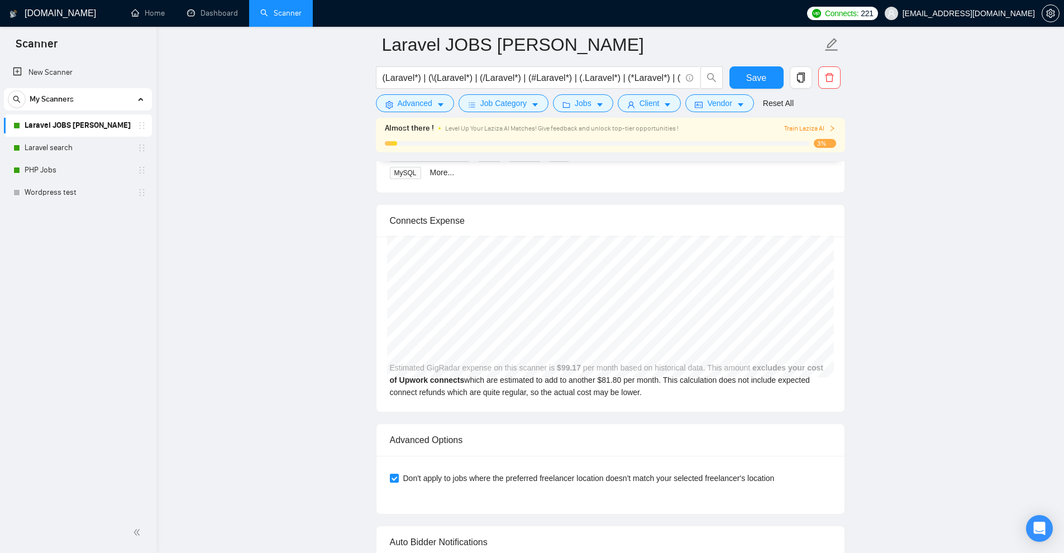
scroll to position [2376, 0]
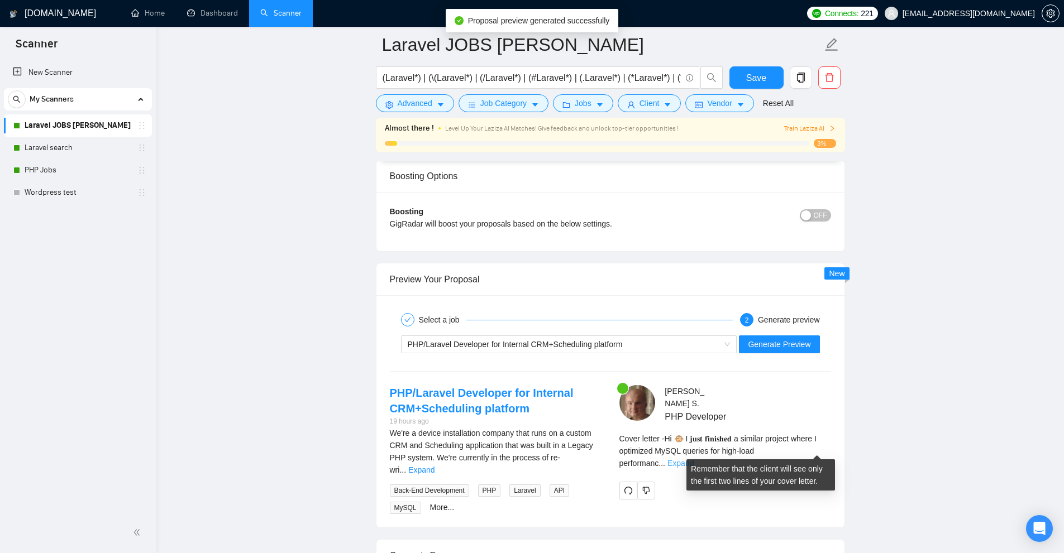
click at [694, 459] on link "Expand" at bounding box center [680, 463] width 26 height 9
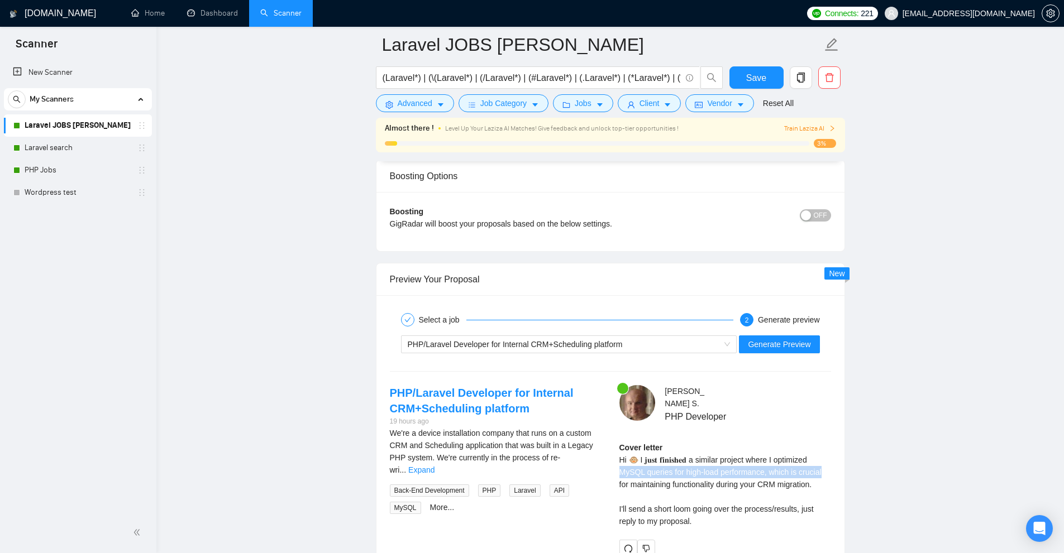
drag, startPoint x: 616, startPoint y: 468, endPoint x: 831, endPoint y: 470, distance: 215.0
click at [831, 470] on div "Aleksey S . PHP Developer Cover letter Hi 🐵 I 𝐣𝐮𝐬𝐭 𝐟𝐢𝐧𝐢𝐬𝐡𝐞𝐝 a similar project w…" at bounding box center [724, 471] width 229 height 173
click at [807, 479] on div "Cover letter Hi 🐵 I 𝐣𝐮𝐬𝐭 𝐟𝐢𝐧𝐢𝐬𝐡𝐞𝐝 a similar project where I optimized MySQL que…" at bounding box center [725, 485] width 212 height 86
click at [590, 451] on div "We're a device installation company that runs on a custom CRM and Scheduling ap…" at bounding box center [496, 451] width 212 height 49
click at [434, 466] on link "Expand" at bounding box center [421, 470] width 26 height 9
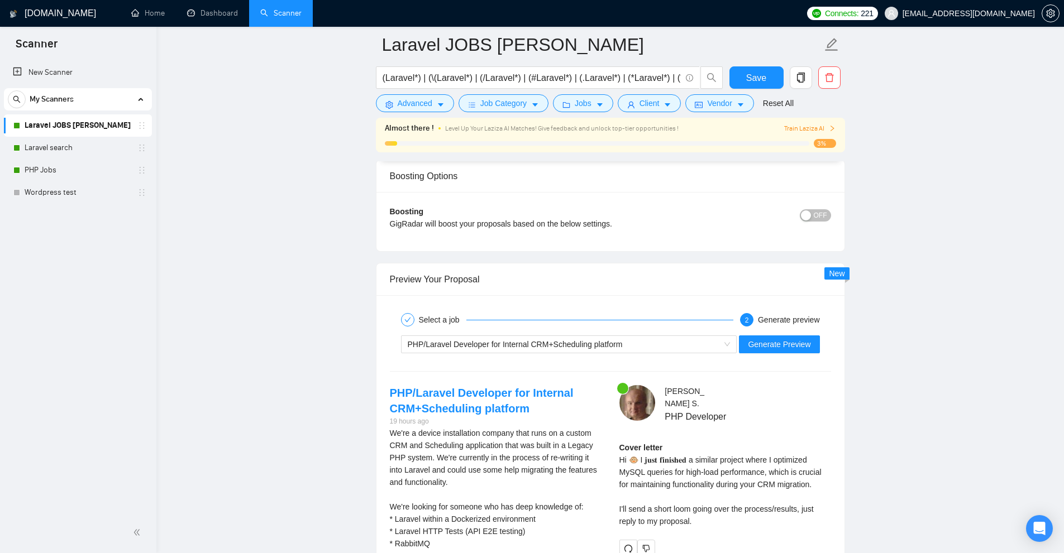
scroll to position [2488, 0]
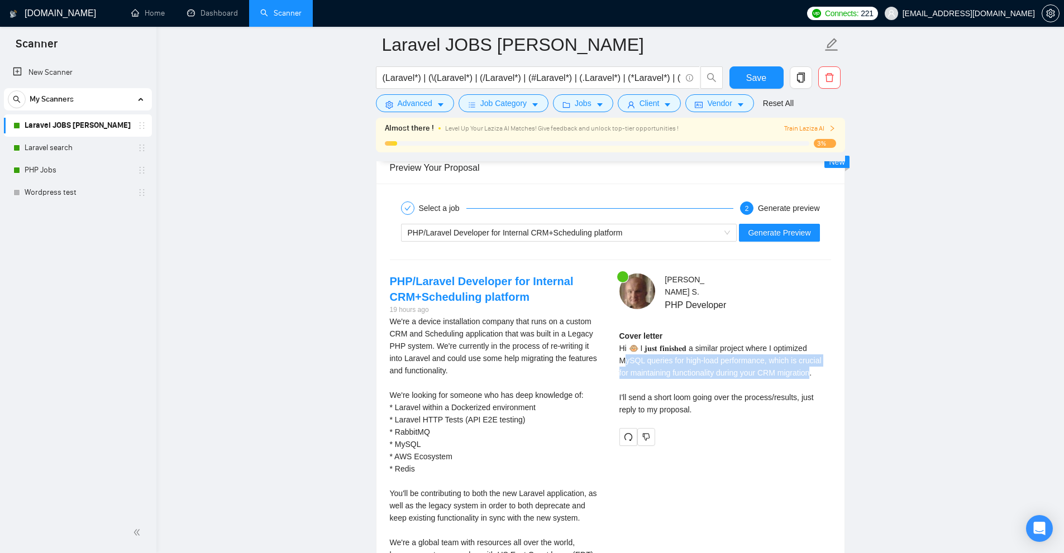
drag, startPoint x: 647, startPoint y: 364, endPoint x: 812, endPoint y: 366, distance: 164.7
click at [812, 366] on div "Cover letter Hi 🐵 I 𝐣𝐮𝐬𝐭 𝐟𝐢𝐧𝐢𝐬𝐡𝐞𝐝 a similar project where I optimized MySQL que…" at bounding box center [725, 373] width 212 height 86
drag, startPoint x: 812, startPoint y: 366, endPoint x: 625, endPoint y: 344, distance: 187.8
click at [625, 344] on div "Cover letter Hi 🐵 I 𝐣𝐮𝐬𝐭 𝐟𝐢𝐧𝐢𝐬𝐡𝐞𝐝 a similar project where I optimized MySQL que…" at bounding box center [725, 373] width 212 height 86
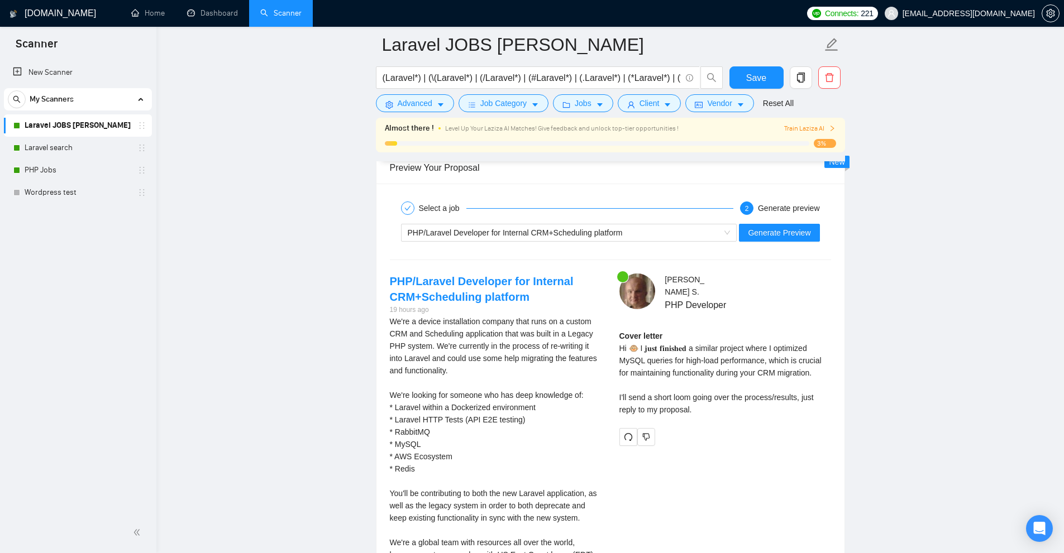
click at [649, 386] on div "Cover letter Hi 🐵 I 𝐣𝐮𝐬𝐭 𝐟𝐢𝐧𝐢𝐬𝐡𝐞𝐝 a similar project where I optimized MySQL que…" at bounding box center [725, 373] width 212 height 86
drag, startPoint x: 618, startPoint y: 393, endPoint x: 734, endPoint y: 409, distance: 117.3
click at [734, 409] on div "Aleksey S . PHP Developer Cover letter Hi 🐵 I 𝐣𝐮𝐬𝐭 𝐟𝐢𝐧𝐢𝐬𝐡𝐞𝐝 a similar project w…" at bounding box center [724, 360] width 229 height 173
click at [734, 409] on div "Cover letter Hi 🐵 I 𝐣𝐮𝐬𝐭 𝐟𝐢𝐧𝐢𝐬𝐡𝐞𝐝 a similar project where I optimized MySQL que…" at bounding box center [725, 373] width 212 height 86
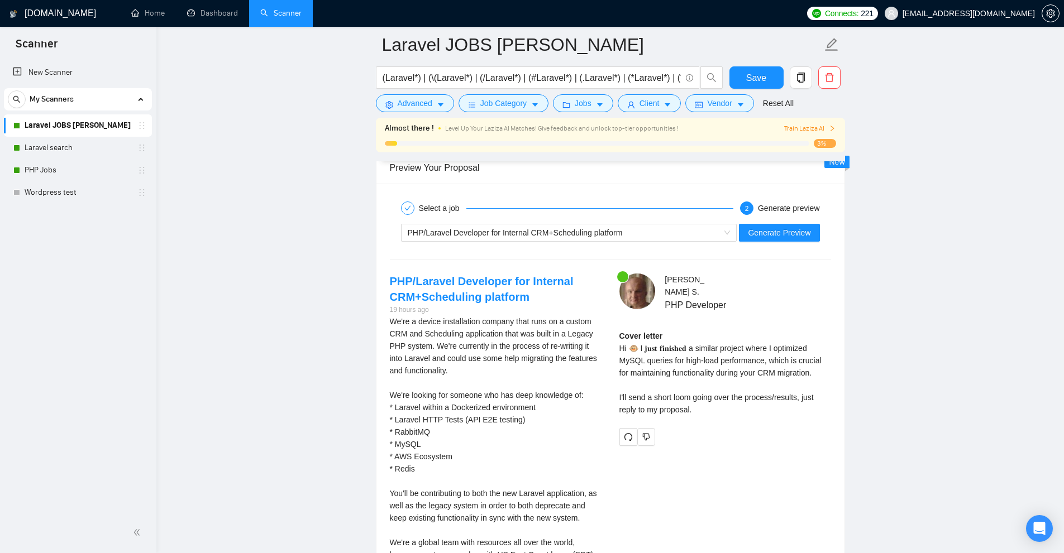
click at [734, 409] on div "Cover letter Hi 🐵 I 𝐣𝐮𝐬𝐭 𝐟𝐢𝐧𝐢𝐬𝐡𝐞𝐝 a similar project where I optimized MySQL que…" at bounding box center [725, 373] width 212 height 86
click at [691, 395] on div "Cover letter Hi 🐵 I 𝐣𝐮𝐬𝐭 𝐟𝐢𝐧𝐢𝐬𝐡𝐞𝐝 a similar project where I optimized MySQL que…" at bounding box center [725, 373] width 212 height 86
drag, startPoint x: 709, startPoint y: 404, endPoint x: 614, endPoint y: 389, distance: 95.7
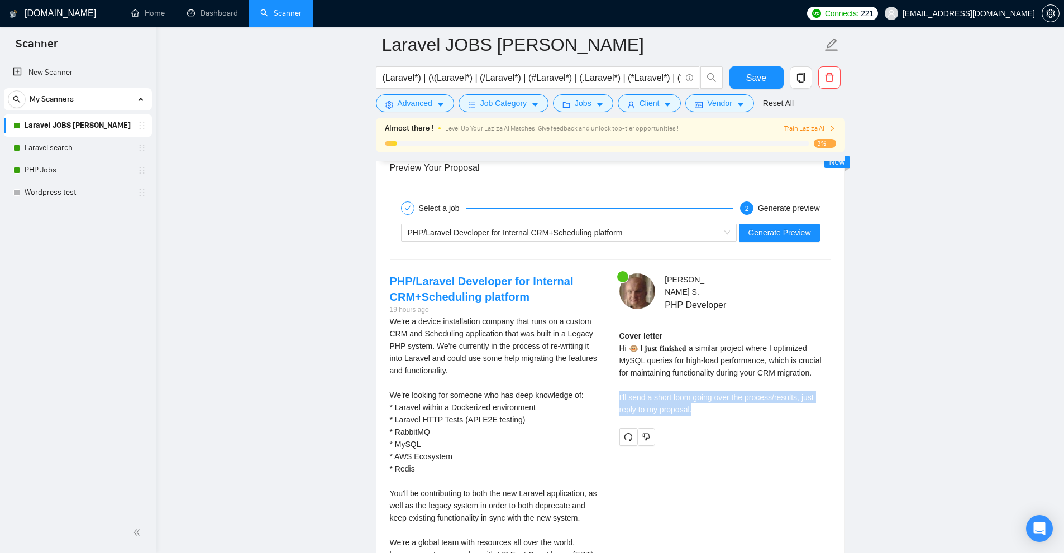
click at [614, 389] on div "Aleksey S . PHP Developer Cover letter Hi 🐵 I 𝐣𝐮𝐬𝐭 𝐟𝐢𝐧𝐢𝐬𝐡𝐞𝐝 a similar project w…" at bounding box center [724, 360] width 229 height 173
click at [641, 356] on div "Cover letter Hi 🐵 I 𝐣𝐮𝐬𝐭 𝐟𝐢𝐧𝐢𝐬𝐡𝐞𝐝 a similar project where I optimized MySQL que…" at bounding box center [725, 373] width 212 height 86
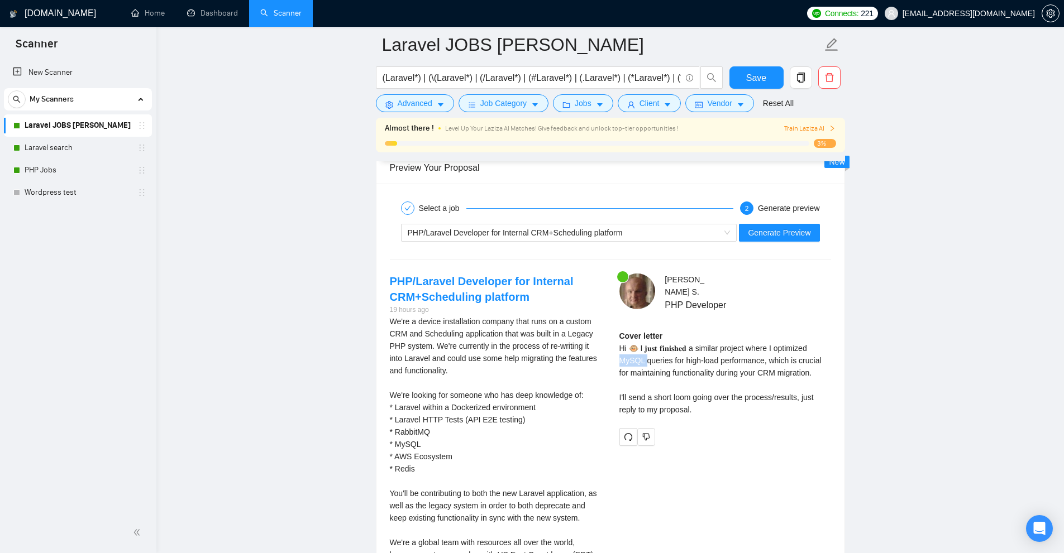
click at [641, 356] on div "Cover letter Hi 🐵 I 𝐣𝐮𝐬𝐭 𝐟𝐢𝐧𝐢𝐬𝐡𝐞𝐝 a similar project where I optimized MySQL que…" at bounding box center [725, 373] width 212 height 86
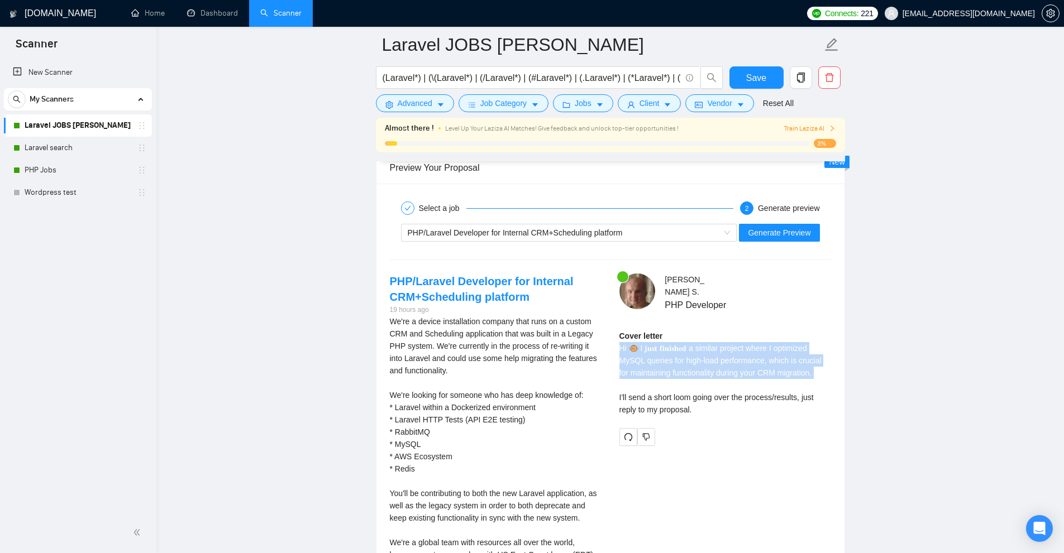
click at [641, 356] on div "Cover letter Hi 🐵 I 𝐣𝐮𝐬𝐭 𝐟𝐢𝐧𝐢𝐬𝐡𝐞𝐝 a similar project where I optimized MySQL que…" at bounding box center [725, 373] width 212 height 86
click at [643, 356] on div "Cover letter Hi 🐵 I 𝐣𝐮𝐬𝐭 𝐟𝐢𝐧𝐢𝐬𝐡𝐞𝐝 a similar project where I optimized MySQL que…" at bounding box center [725, 373] width 212 height 86
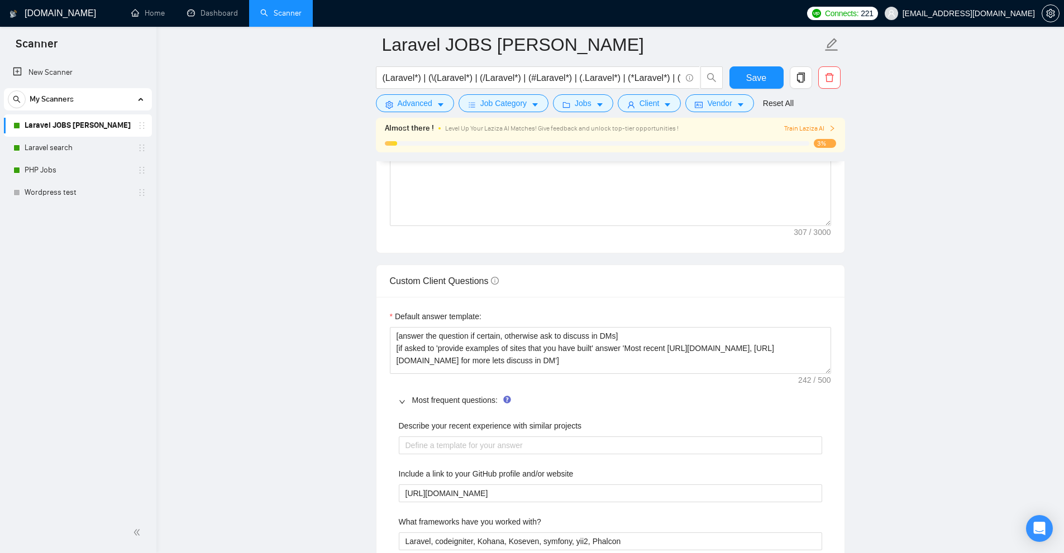
scroll to position [1092, 0]
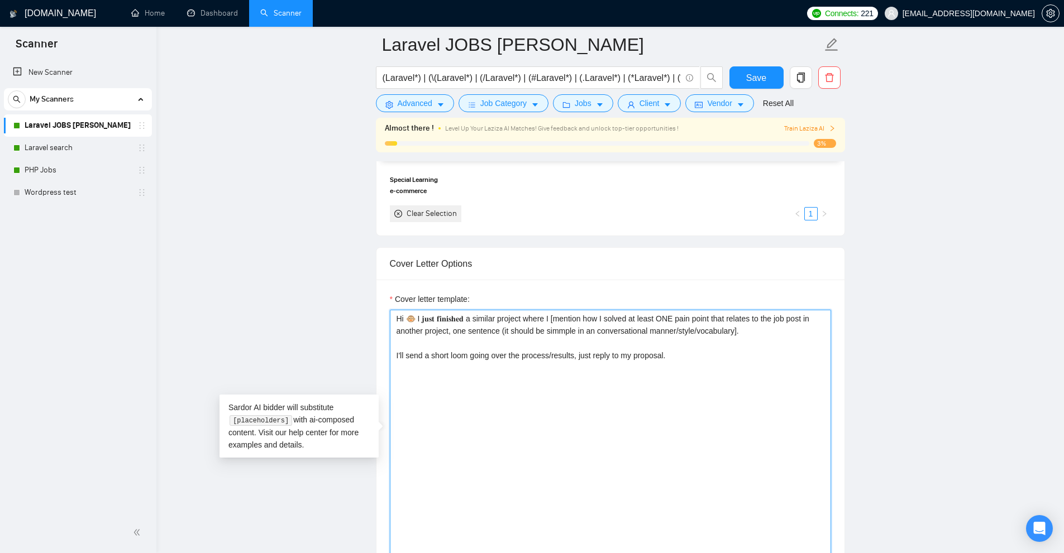
drag, startPoint x: 472, startPoint y: 317, endPoint x: 635, endPoint y: 314, distance: 162.5
click at [634, 314] on textarea "Hi 🐵 I 𝐣𝐮𝐬𝐭 𝐟𝐢𝐧𝐢𝐬𝐡𝐞𝐝 a similar project where I [mention how I solved at least O…" at bounding box center [610, 435] width 441 height 251
click at [635, 314] on textarea "Hi 🐵 I 𝐣𝐮𝐬𝐭 𝐟𝐢𝐧𝐢𝐬𝐡𝐞𝐝 a similar project where I [mention how I solved at least O…" at bounding box center [610, 435] width 441 height 251
drag, startPoint x: 553, startPoint y: 317, endPoint x: 475, endPoint y: 316, distance: 78.7
click at [475, 316] on textarea "Hi 🐵 I 𝐣𝐮𝐬𝐭 𝐟𝐢𝐧𝐢𝐬𝐡𝐞𝐝 a similar project where I [mention how I solved at least O…" at bounding box center [610, 435] width 441 height 251
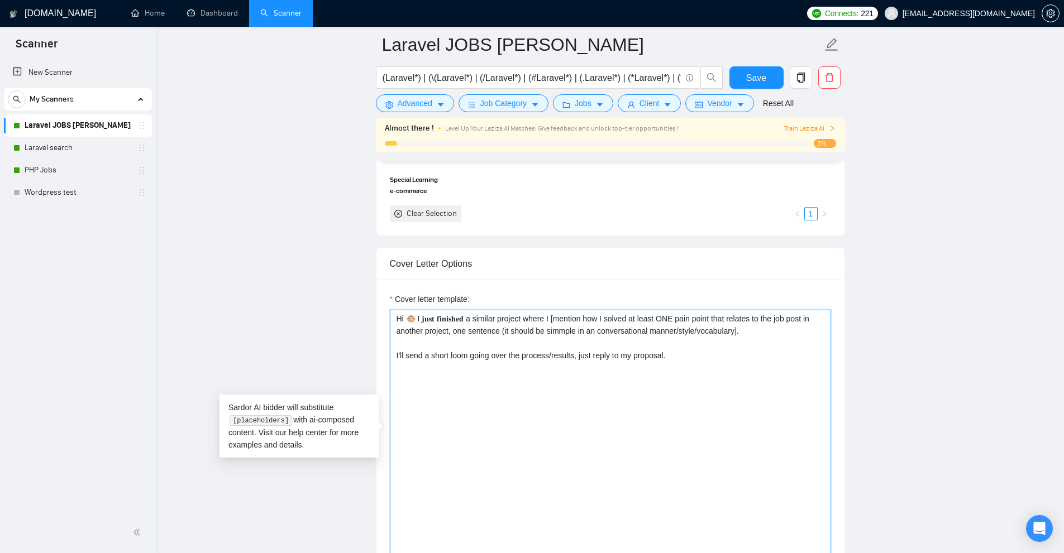
click at [475, 316] on textarea "Hi 🐵 I 𝐣𝐮𝐬𝐭 𝐟𝐢𝐧𝐢𝐬𝐡𝐞𝐝 a similar project where I [mention how I solved at least O…" at bounding box center [610, 435] width 441 height 251
drag, startPoint x: 475, startPoint y: 316, endPoint x: 622, endPoint y: 315, distance: 147.4
click at [622, 315] on textarea "Hi 🐵 I 𝐣𝐮𝐬𝐭 𝐟𝐢𝐧𝐢𝐬𝐡𝐞𝐝 a similar project where I [mention how I solved at least O…" at bounding box center [610, 435] width 441 height 251
click at [662, 317] on textarea "Hi 🐵 I 𝐣𝐮𝐬𝐭 𝐟𝐢𝐧𝐢𝐬𝐡𝐞𝐝 a similar project where I [mention how I solved at least O…" at bounding box center [610, 435] width 441 height 251
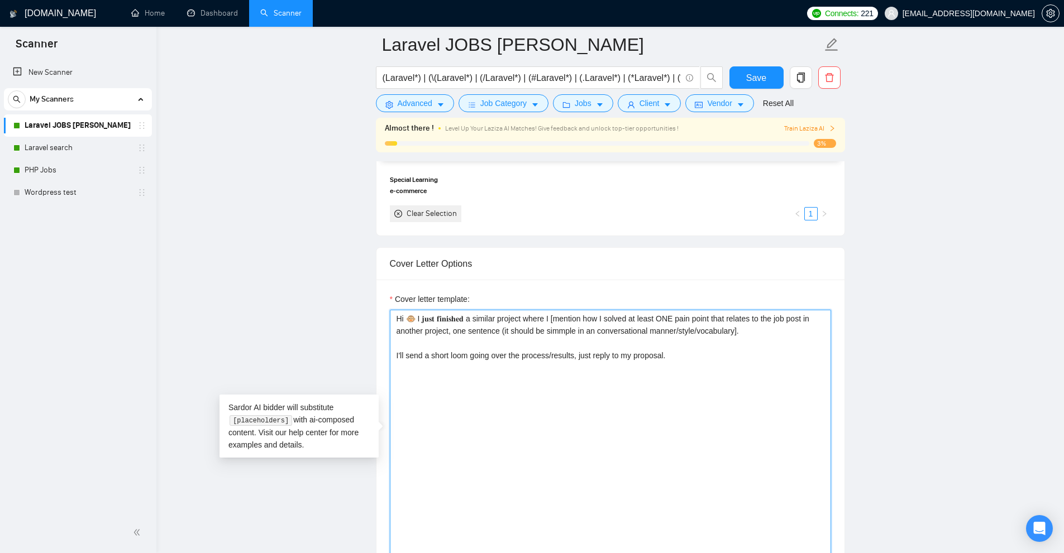
click at [662, 317] on textarea "Hi 🐵 I 𝐣𝐮𝐬𝐭 𝐟𝐢𝐧𝐢𝐬𝐡𝐞𝐝 a similar project where I [mention how I solved at least O…" at bounding box center [610, 435] width 441 height 251
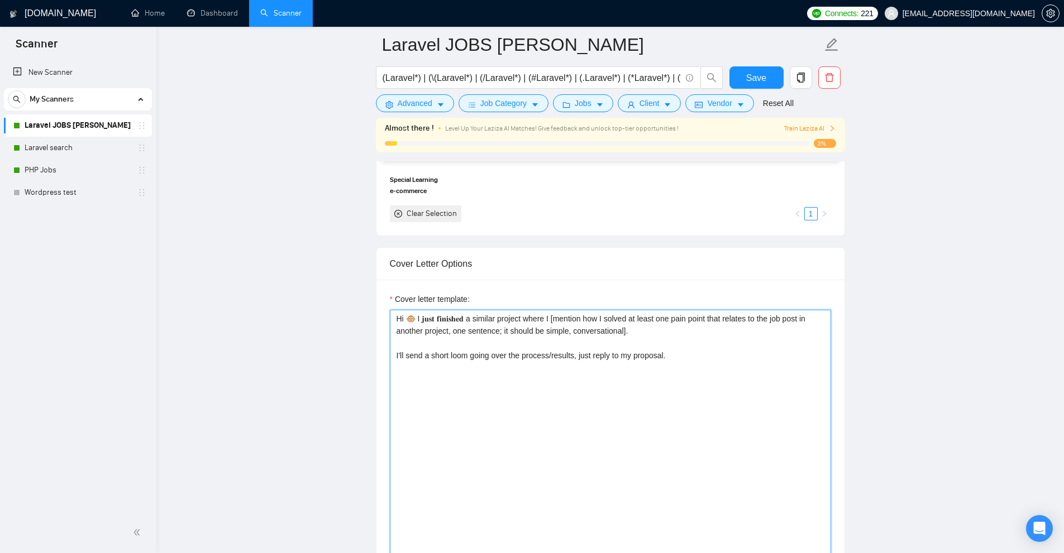
drag, startPoint x: 703, startPoint y: 364, endPoint x: 489, endPoint y: 365, distance: 213.9
click at [733, 369] on textarea "Hi 🐵 I 𝐣𝐮𝐬𝐭 𝐟𝐢𝐧𝐢𝐬𝐡𝐞𝐝 a similar project where I [mention how I solved at least o…" at bounding box center [610, 435] width 441 height 251
drag, startPoint x: 593, startPoint y: 429, endPoint x: 142, endPoint y: 250, distance: 485.0
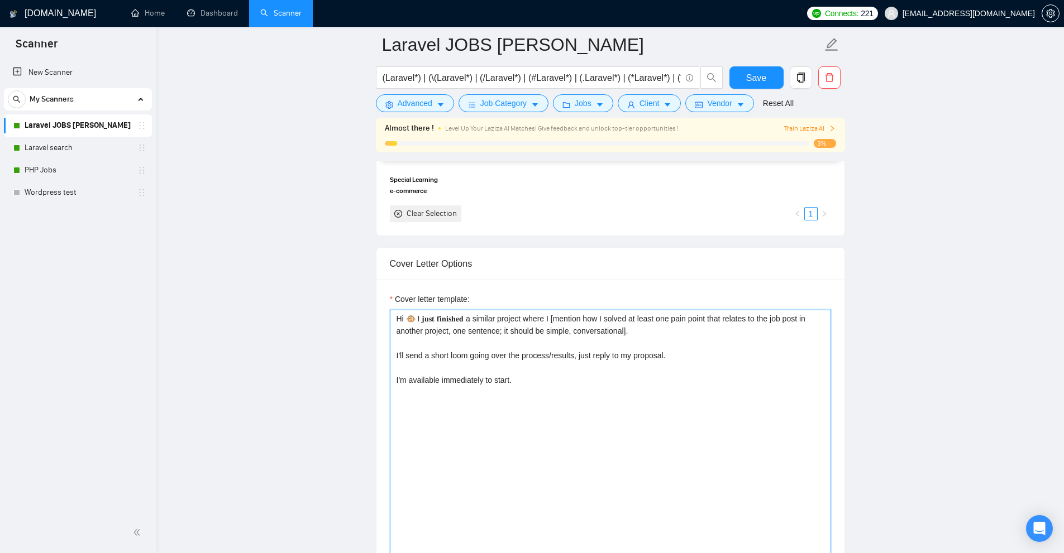
click at [472, 363] on textarea "Hi 🐵 I 𝐣𝐮𝐬𝐭 𝐟𝐢𝐧𝐢𝐬𝐡𝐞𝐝 a similar project where I [mention how I solved at least o…" at bounding box center [610, 435] width 441 height 251
click at [472, 368] on textarea "Hi 🐵 I 𝐣𝐮𝐬𝐭 𝐟𝐢𝐧𝐢𝐬𝐡𝐞𝐝 a similar project where I [mention how I solved at least o…" at bounding box center [610, 435] width 441 height 251
click at [408, 375] on textarea "Hi 🐵 I 𝐣𝐮𝐬𝐭 𝐟𝐢𝐧𝐢𝐬𝐡𝐞𝐝 a similar project where I [mention how I solved at least o…" at bounding box center [610, 435] width 441 height 251
click at [405, 355] on textarea "Hi 🐵 I 𝐣𝐮𝐬𝐭 𝐟𝐢𝐧𝐢𝐬𝐡𝐞𝐝 a similar project where I [mention how I solved at least o…" at bounding box center [610, 435] width 441 height 251
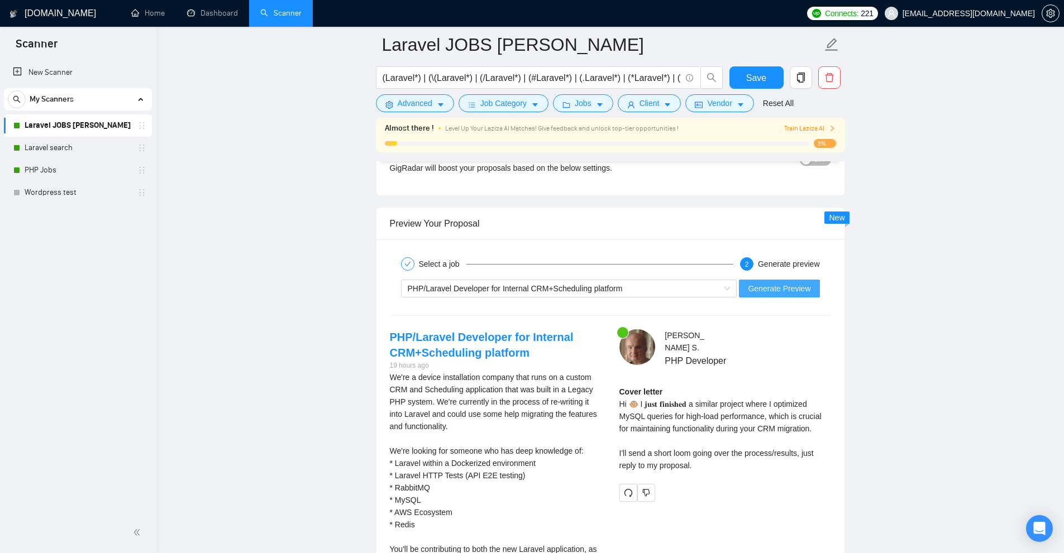
click at [782, 295] on button "Generate Preview" at bounding box center [779, 289] width 80 height 18
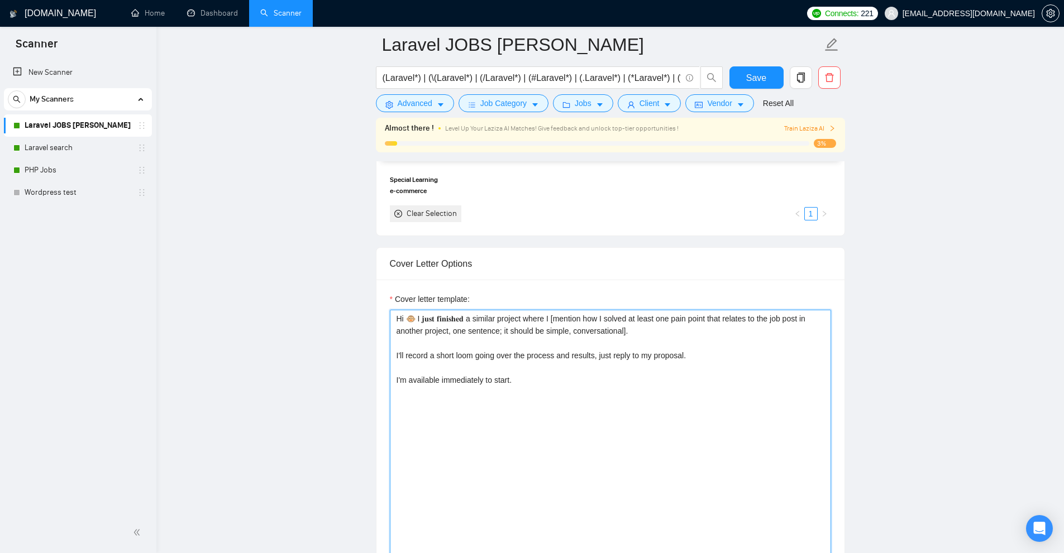
click at [429, 315] on textarea "Hi 🐵 I 𝐣𝐮𝐬𝐭 𝐟𝐢𝐧𝐢𝐬𝐡𝐞𝐝 a similar project where I [mention how I solved at least o…" at bounding box center [610, 435] width 441 height 251
click at [432, 314] on textarea "Hi 🐵 I recently 𝐟𝐢𝐧𝐢𝐬𝐡𝐞𝐝 a similar project where I [mention how I solved at lea…" at bounding box center [610, 435] width 441 height 251
drag, startPoint x: 418, startPoint y: 319, endPoint x: 481, endPoint y: 314, distance: 63.3
click at [483, 314] on textarea "Hi 🐵 I recently 𝐟𝐢𝐧𝐢𝐬𝐡𝐞𝐝 a similar project where I [mention how I solved at lea…" at bounding box center [610, 435] width 441 height 251
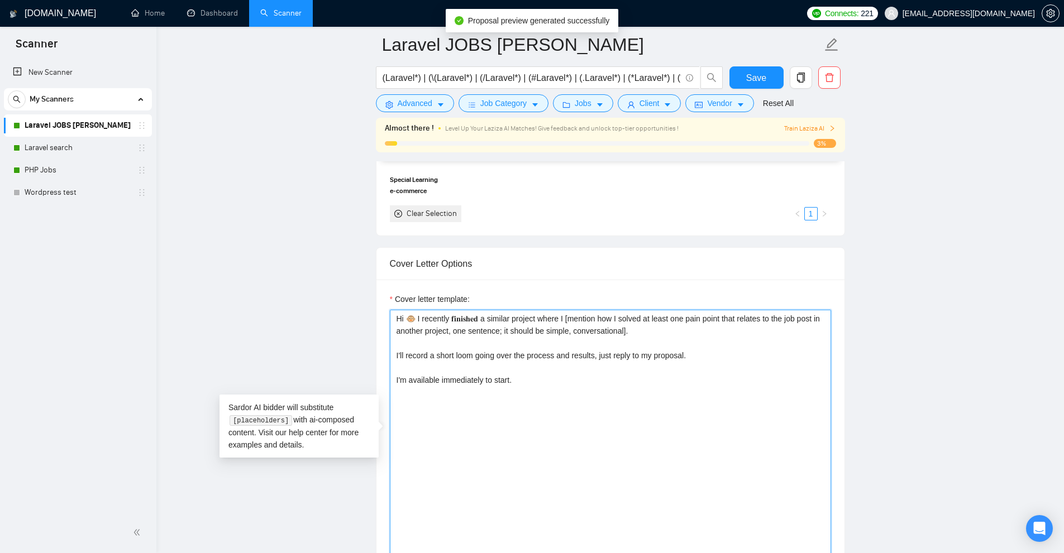
paste textarea "𝐑𝐞𝐜𝐞𝐧𝐭𝐥𝐲 𝐈'𝐯𝐞"
click at [641, 355] on textarea "Hi 🐵 𝐑𝐞𝐜𝐞𝐧𝐭𝐥𝐲 𝐈'𝐯𝐞 𝐟𝐢𝐧𝐢𝐬𝐡𝐞𝐝 a similar project where I [mention how I solved at …" at bounding box center [610, 435] width 441 height 251
drag, startPoint x: 590, startPoint y: 318, endPoint x: 797, endPoint y: 341, distance: 208.4
click at [797, 341] on textarea "Hi 🐵 𝐑𝐞𝐜𝐞𝐧𝐭𝐥𝐲 𝐈'𝐯𝐞 𝐟𝐢𝐧𝐢𝐬𝐡𝐞𝐝 a similar project where I [mention how I solved at …" at bounding box center [610, 435] width 441 height 251
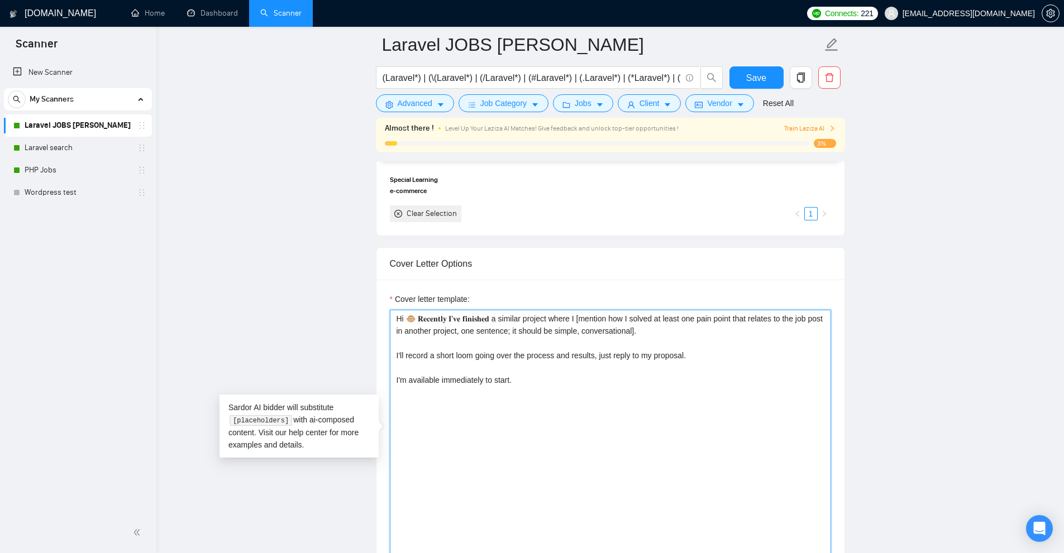
click at [609, 368] on textarea "Hi 🐵 𝐑𝐞𝐜𝐞𝐧𝐭𝐥𝐲 𝐈'𝐯𝐞 𝐟𝐢𝐧𝐢𝐬𝐡𝐞𝐝 a similar project where I [mention how I solved at …" at bounding box center [610, 435] width 441 height 251
click at [517, 317] on textarea "Hi 🐵 𝐑𝐞𝐜𝐞𝐧𝐭𝐥𝐲 𝐈'𝐯𝐞 𝐟𝐢𝐧𝐢𝐬𝐡𝐞𝐝 a similar project where I [mention how I solved at …" at bounding box center [610, 435] width 441 height 251
click at [522, 314] on textarea "Hi 🐵 𝐑𝐞𝐜𝐞𝐧𝐭𝐥𝐲 𝐈'𝐯𝐞 𝐟𝐢𝐧𝐢𝐬𝐡𝐞𝐝 a similar project where I [mention how I solved at …" at bounding box center [610, 435] width 441 height 251
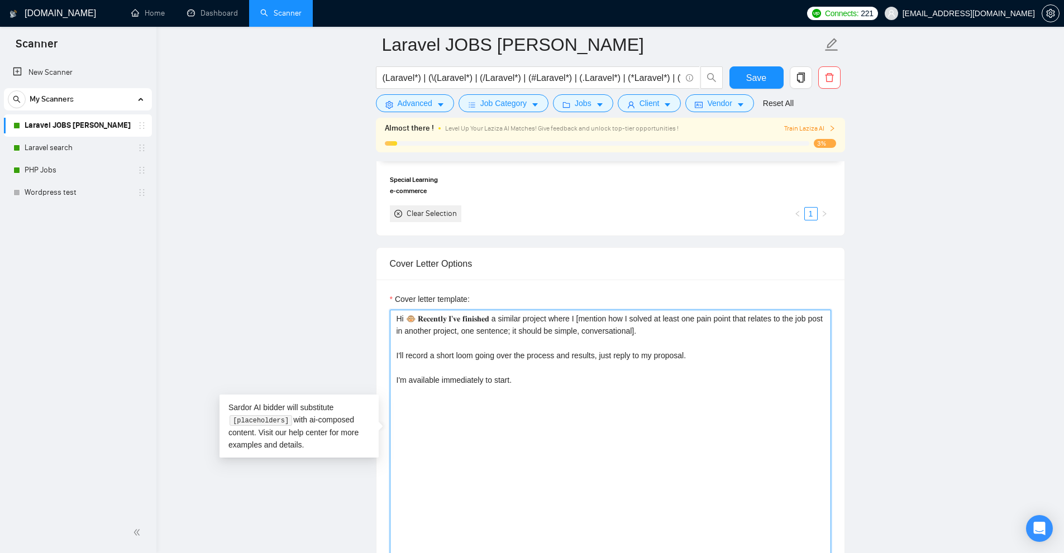
click at [522, 314] on textarea "Hi 🐵 𝐑𝐞𝐜𝐞𝐧𝐭𝐥𝐲 𝐈'𝐯𝐞 𝐟𝐢𝐧𝐢𝐬𝐡𝐞𝐝 a similar project where I [mention how I solved at …" at bounding box center [610, 435] width 441 height 251
paste textarea "𝐬𝐢𝐦𝐢𝐥𝐚𝐫"
click at [534, 331] on textarea "Hi 🐵 𝐑𝐞𝐜𝐞𝐧𝐭𝐥𝐲 𝐈'𝐯𝐞 𝐟𝐢𝐧𝐢𝐬𝐡𝐞𝐝 a 𝐬𝐢𝐦𝐢𝐥𝐚𝐫 project where I [mention how I solved at …" at bounding box center [610, 435] width 441 height 251
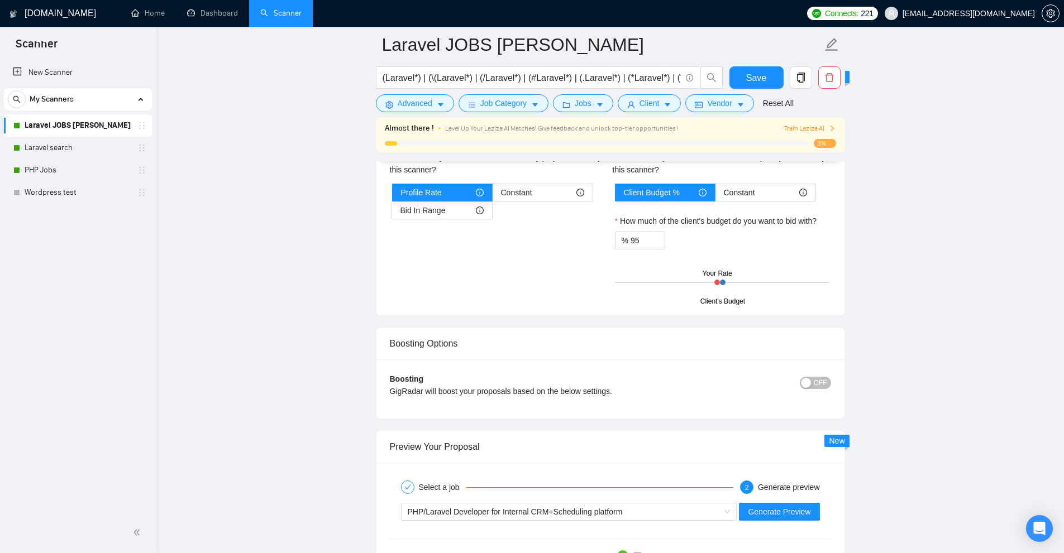
scroll to position [2544, 0]
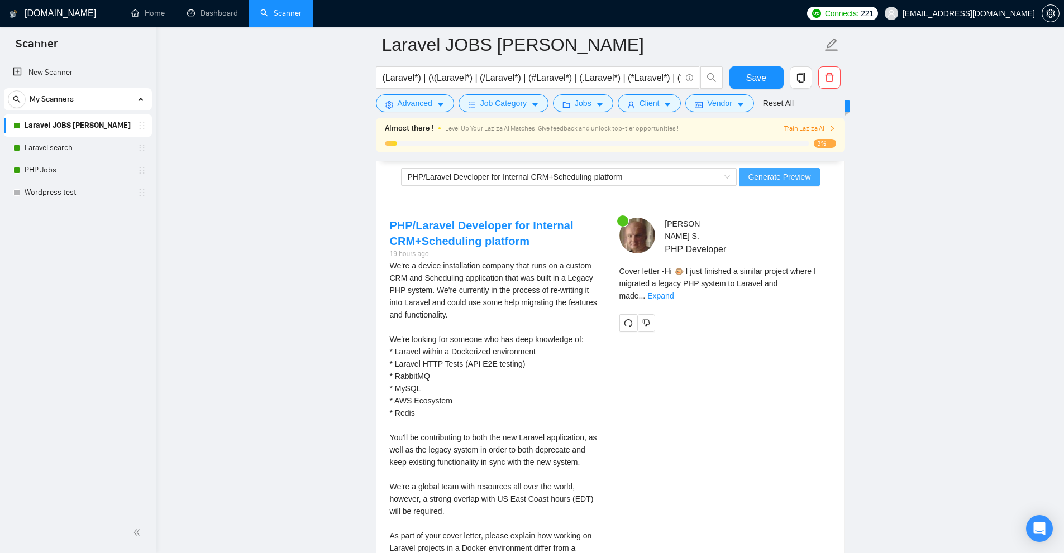
type textarea "Hi 🐵 𝐑𝐞𝐜𝐞𝐧𝐭𝐥𝐲 𝐈'𝐯𝐞 𝐟𝐢𝐧𝐢𝐬𝐡𝐞𝐝 a 𝐬𝐢𝐦𝐢𝐥𝐚𝐫 project where I [mention how I solved at …"
click at [781, 175] on span "Generate Preview" at bounding box center [779, 177] width 63 height 12
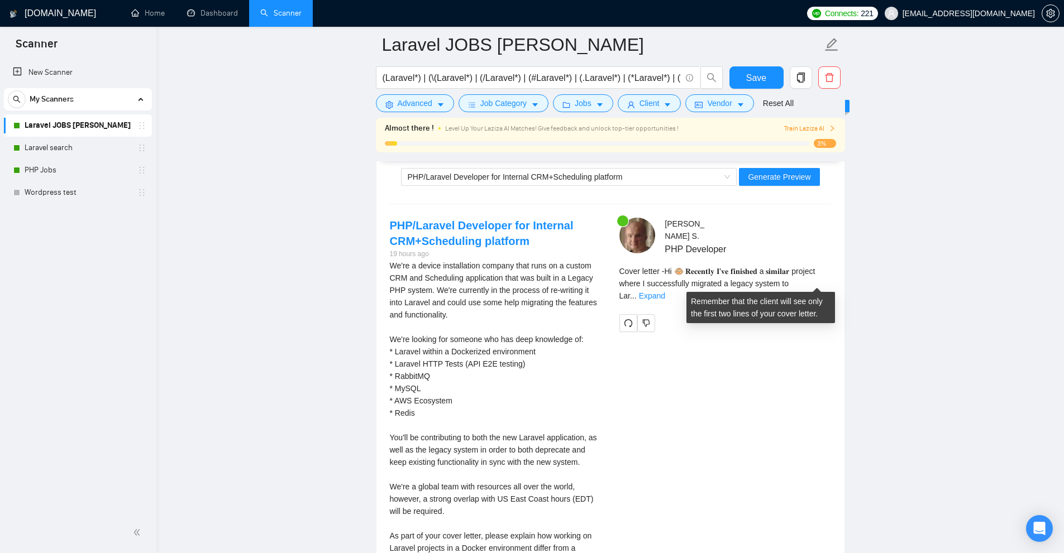
click at [817, 286] on div "Cover letter - Hi 🐵 𝐑𝐞𝐜𝐞𝐧𝐭𝐥𝐲 𝐈'𝐯𝐞 𝐟𝐢𝐧𝐢𝐬𝐡𝐞𝐝 a 𝐬𝐢𝐦𝐢𝐥𝐚𝐫 project where I successful…" at bounding box center [725, 283] width 212 height 37
click at [665, 291] on link "Expand" at bounding box center [652, 295] width 26 height 9
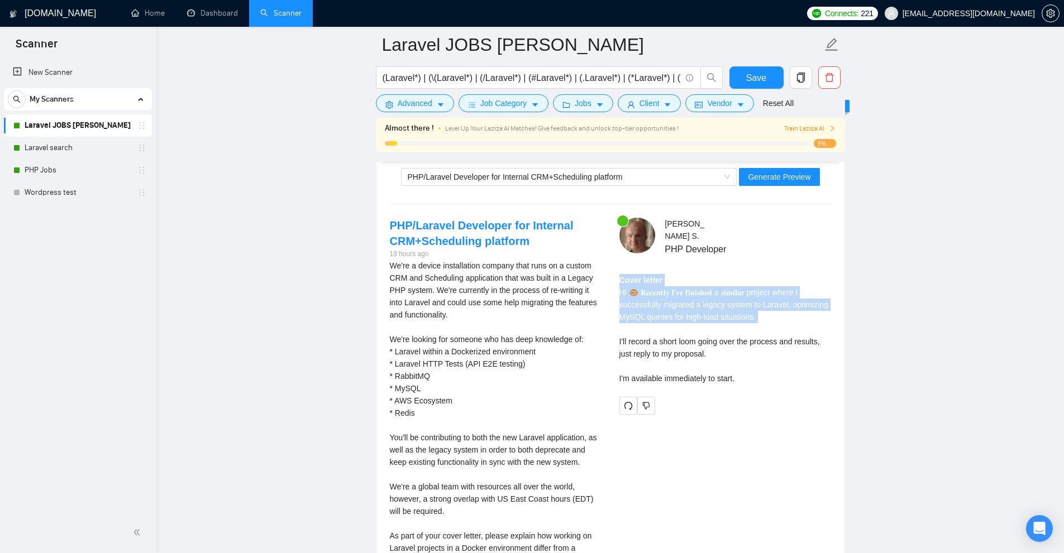
drag, startPoint x: 771, startPoint y: 283, endPoint x: 762, endPoint y: 328, distance: 46.8
click at [762, 328] on div "Cover letter Hi 🐵 𝐑𝐞𝐜𝐞𝐧𝐭𝐥𝐲 𝐈'𝐯𝐞 𝐟𝐢𝐧𝐢𝐬𝐡𝐞𝐝 a 𝐬𝐢𝐦𝐢𝐥𝐚𝐫 project where I successfully…" at bounding box center [725, 329] width 212 height 111
click at [759, 317] on div "Cover letter Hi 🐵 𝐑𝐞𝐜𝐞𝐧𝐭𝐥𝐲 𝐈'𝐯𝐞 𝐟𝐢𝐧𝐢𝐬𝐡𝐞𝐝 a 𝐬𝐢𝐦𝐢𝐥𝐚𝐫 project where I successfully…" at bounding box center [725, 329] width 212 height 111
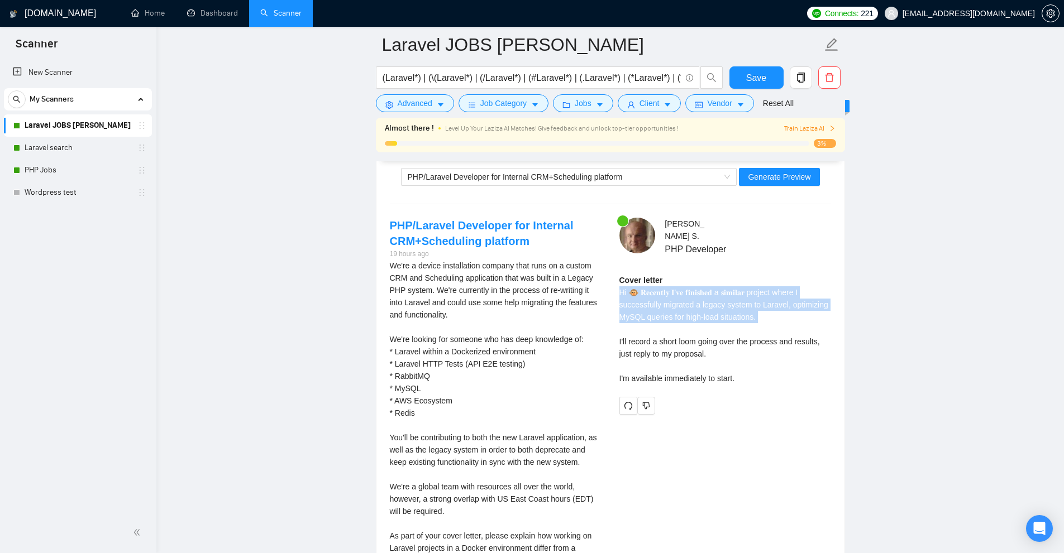
click at [759, 317] on div "Cover letter Hi 🐵 𝐑𝐞𝐜𝐞𝐧𝐭𝐥𝐲 𝐈'𝐯𝐞 𝐟𝐢𝐧𝐢𝐬𝐡𝐞𝐝 a 𝐬𝐢𝐦𝐢𝐥𝐚𝐫 project where I successfully…" at bounding box center [725, 329] width 212 height 111
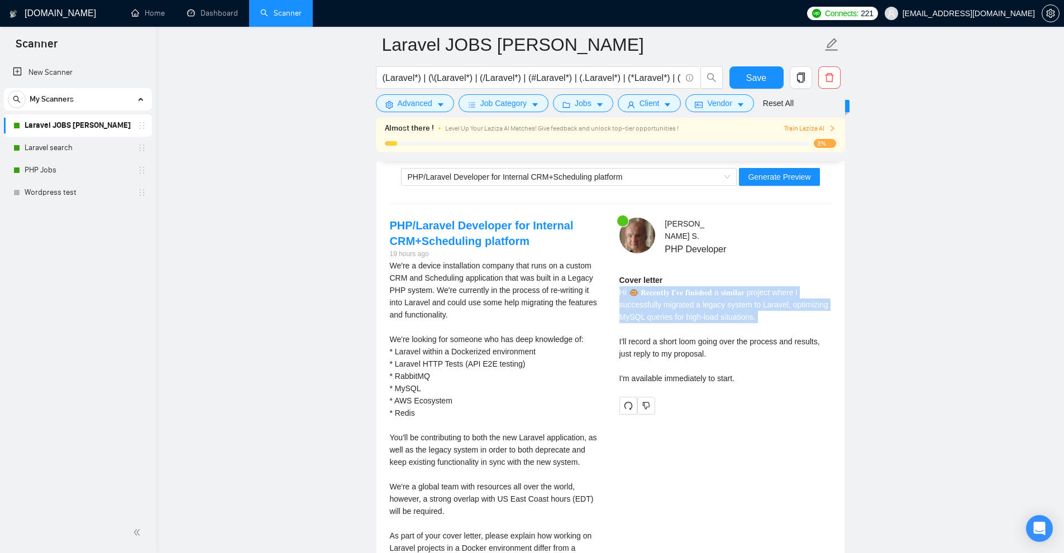
click at [677, 320] on div "Cover letter Hi 🐵 𝐑𝐞𝐜𝐞𝐧𝐭𝐥𝐲 𝐈'𝐯𝐞 𝐟𝐢𝐧𝐢𝐬𝐡𝐞𝐝 a 𝐬𝐢𝐦𝐢𝐥𝐚𝐫 project where I successfully…" at bounding box center [725, 329] width 212 height 111
click at [667, 308] on div "Cover letter Hi 🐵 𝐑𝐞𝐜𝐞𝐧𝐭𝐥𝐲 𝐈'𝐯𝐞 𝐟𝐢𝐧𝐢𝐬𝐡𝐞𝐝 a 𝐬𝐢𝐦𝐢𝐥𝐚𝐫 project where I successfully…" at bounding box center [725, 329] width 212 height 111
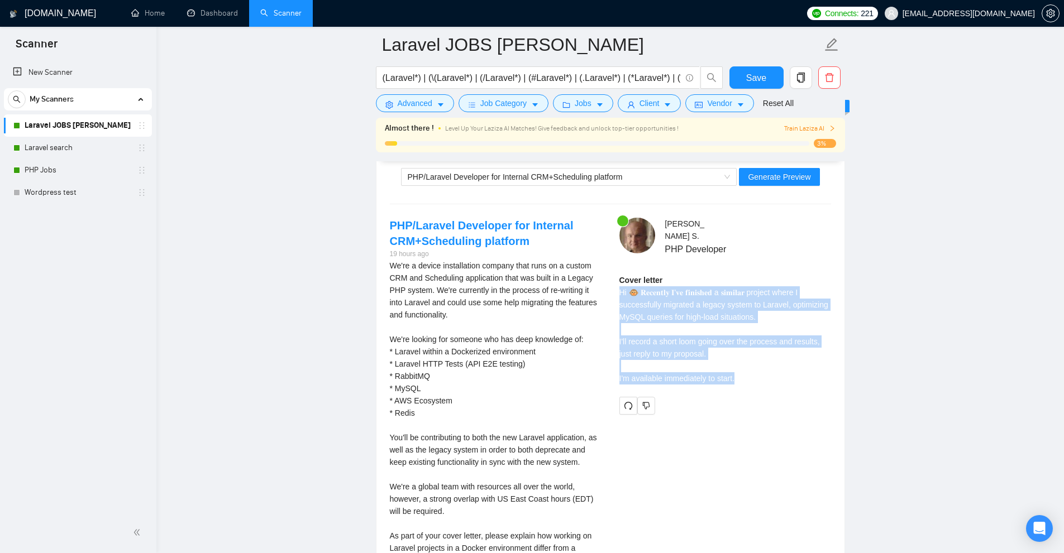
drag, startPoint x: 667, startPoint y: 308, endPoint x: 682, endPoint y: 388, distance: 81.4
click at [682, 388] on div "Cover letter Hi 🐵 𝐑𝐞𝐜𝐞𝐧𝐭𝐥𝐲 𝐈'𝐯𝐞 𝐟𝐢𝐧𝐢𝐬𝐡𝐞𝐝 a 𝐬𝐢𝐦𝐢𝐥𝐚𝐫 project where I successfully…" at bounding box center [725, 333] width 212 height 118
click at [683, 381] on div "Cover letter Hi 🐵 𝐑𝐞𝐜𝐞𝐧𝐭𝐥𝐲 𝐈'𝐯𝐞 𝐟𝐢𝐧𝐢𝐬𝐡𝐞𝐝 a 𝐬𝐢𝐦𝐢𝐥𝐚𝐫 project where I successfully…" at bounding box center [725, 329] width 212 height 111
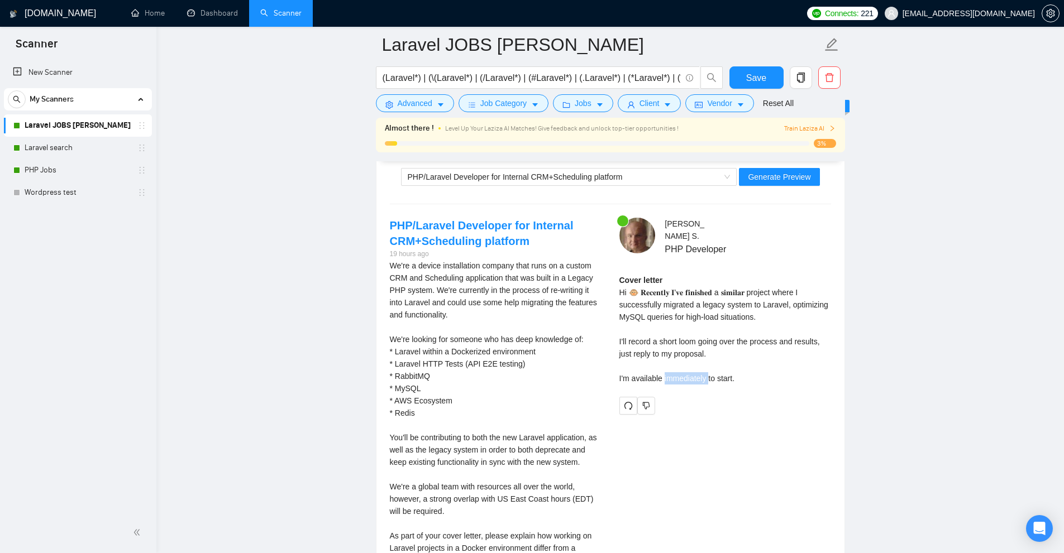
click at [683, 381] on div "Cover letter Hi 🐵 𝐑𝐞𝐜𝐞𝐧𝐭𝐥𝐲 𝐈'𝐯𝐞 𝐟𝐢𝐧𝐢𝐬𝐡𝐞𝐝 a 𝐬𝐢𝐦𝐢𝐥𝐚𝐫 project where I successfully…" at bounding box center [725, 329] width 212 height 111
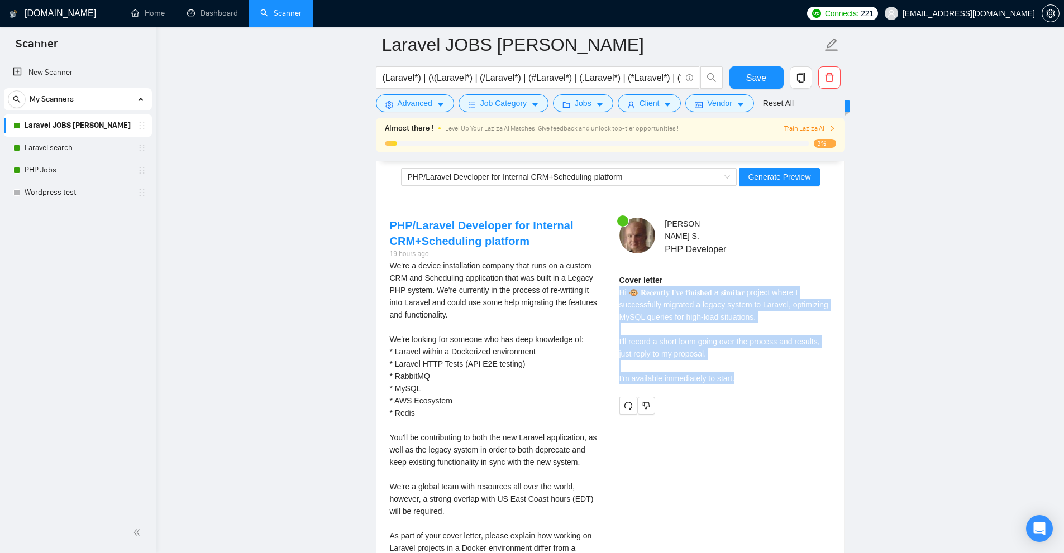
drag, startPoint x: 683, startPoint y: 381, endPoint x: 692, endPoint y: 291, distance: 90.3
click at [692, 291] on div "Cover letter Hi 🐵 𝐑𝐞𝐜𝐞𝐧𝐭𝐥𝐲 𝐈'𝐯𝐞 𝐟𝐢𝐧𝐢𝐬𝐡𝐞𝐝 a 𝐬𝐢𝐦𝐢𝐥𝐚𝐫 project where I successfully…" at bounding box center [725, 329] width 212 height 111
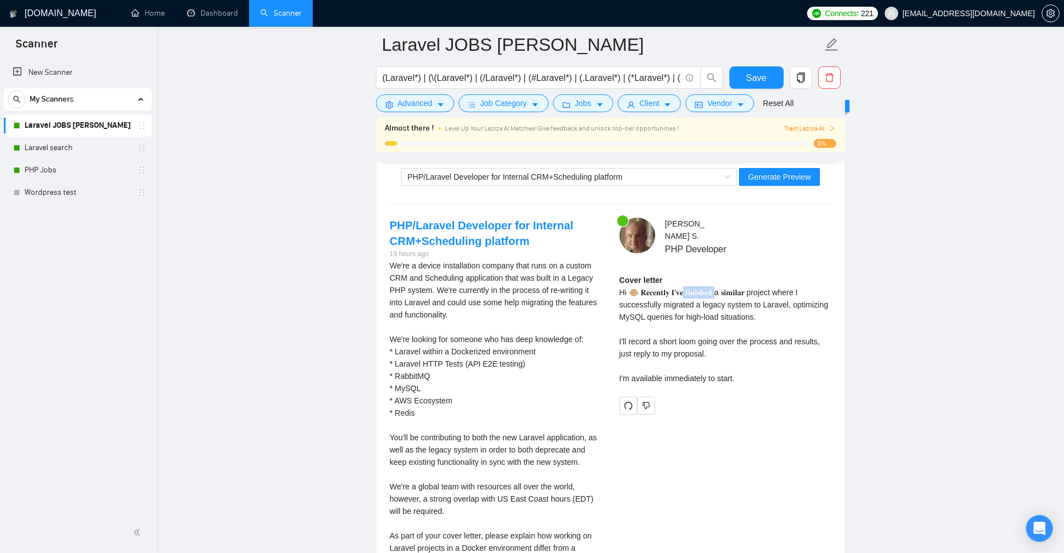
click at [692, 291] on div "Cover letter Hi 🐵 𝐑𝐞𝐜𝐞𝐧𝐭𝐥𝐲 𝐈'𝐯𝐞 𝐟𝐢𝐧𝐢𝐬𝐡𝐞𝐝 a 𝐬𝐢𝐦𝐢𝐥𝐚𝐫 project where I successfully…" at bounding box center [725, 329] width 212 height 111
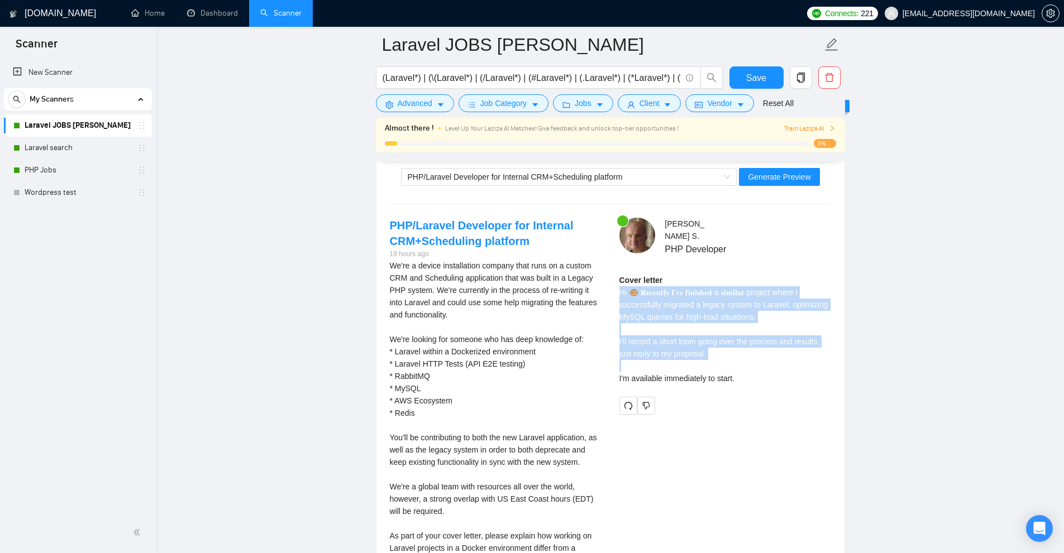
drag, startPoint x: 692, startPoint y: 291, endPoint x: 687, endPoint y: 358, distance: 66.6
click at [687, 358] on div "Cover letter Hi 🐵 𝐑𝐞𝐜𝐞𝐧𝐭𝐥𝐲 𝐈'𝐯𝐞 𝐟𝐢𝐧𝐢𝐬𝐡𝐞𝐝 a 𝐬𝐢𝐦𝐢𝐥𝐚𝐫 project where I successfully…" at bounding box center [725, 329] width 212 height 111
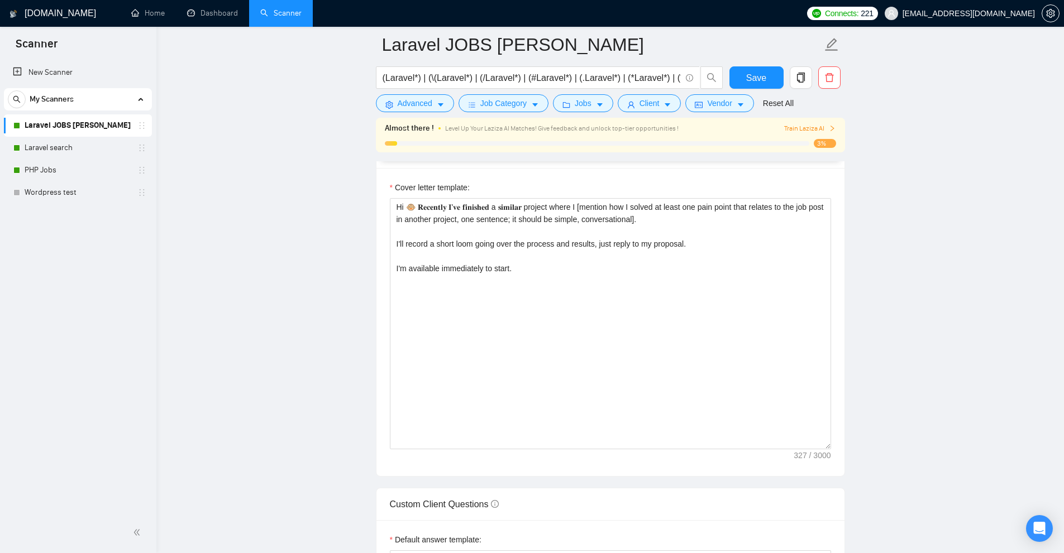
scroll to position [1148, 0]
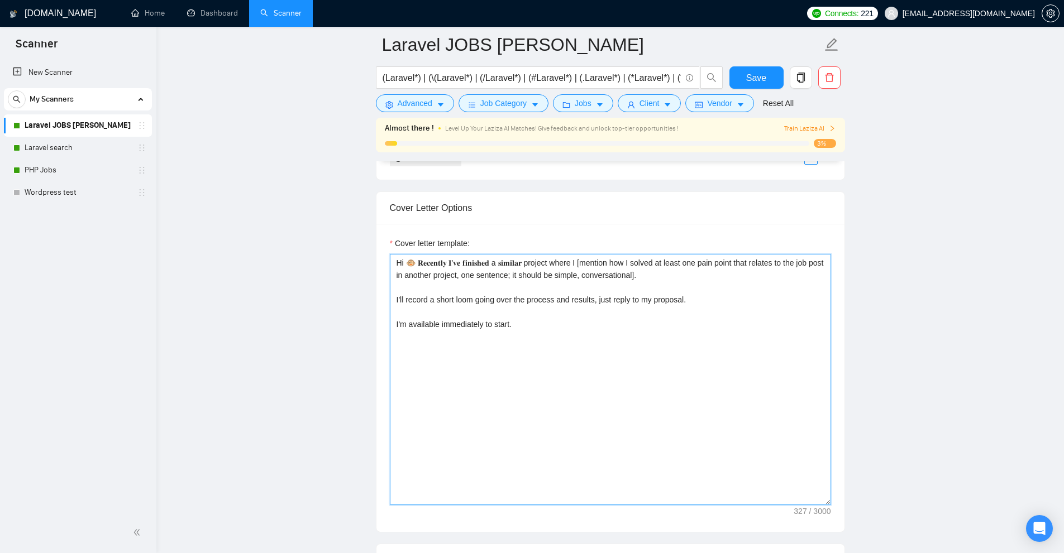
drag, startPoint x: 511, startPoint y: 390, endPoint x: 0, endPoint y: 79, distance: 598.9
